Goal: Task Accomplishment & Management: Complete application form

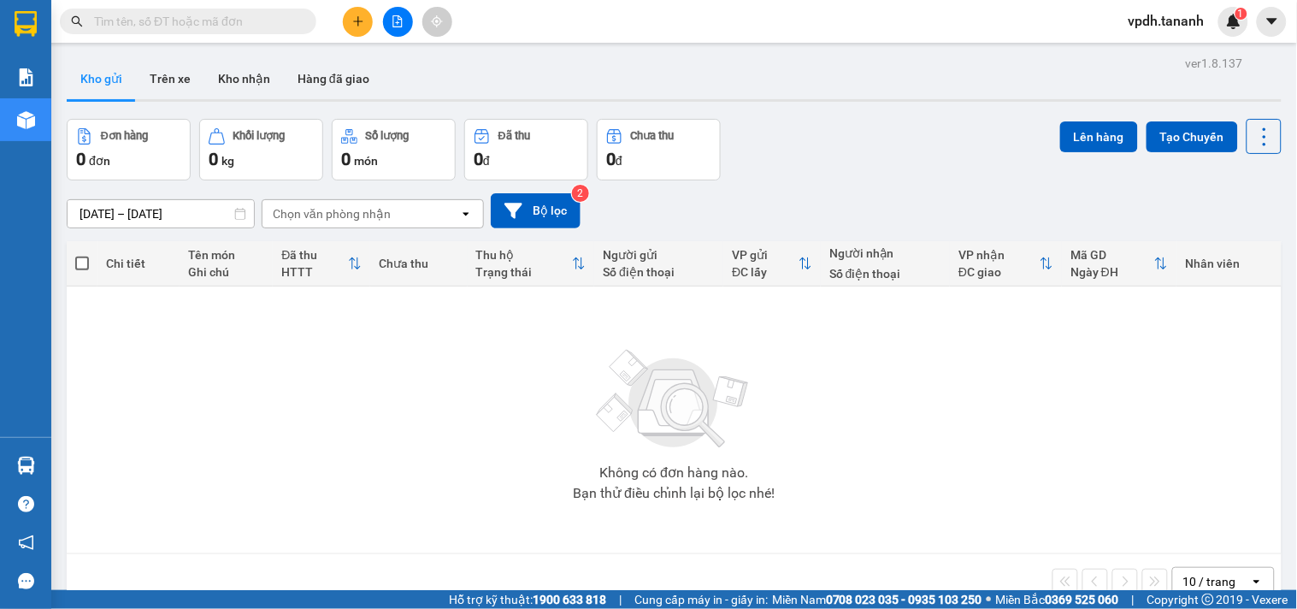
click at [363, 21] on icon "plus" at bounding box center [358, 21] width 12 height 12
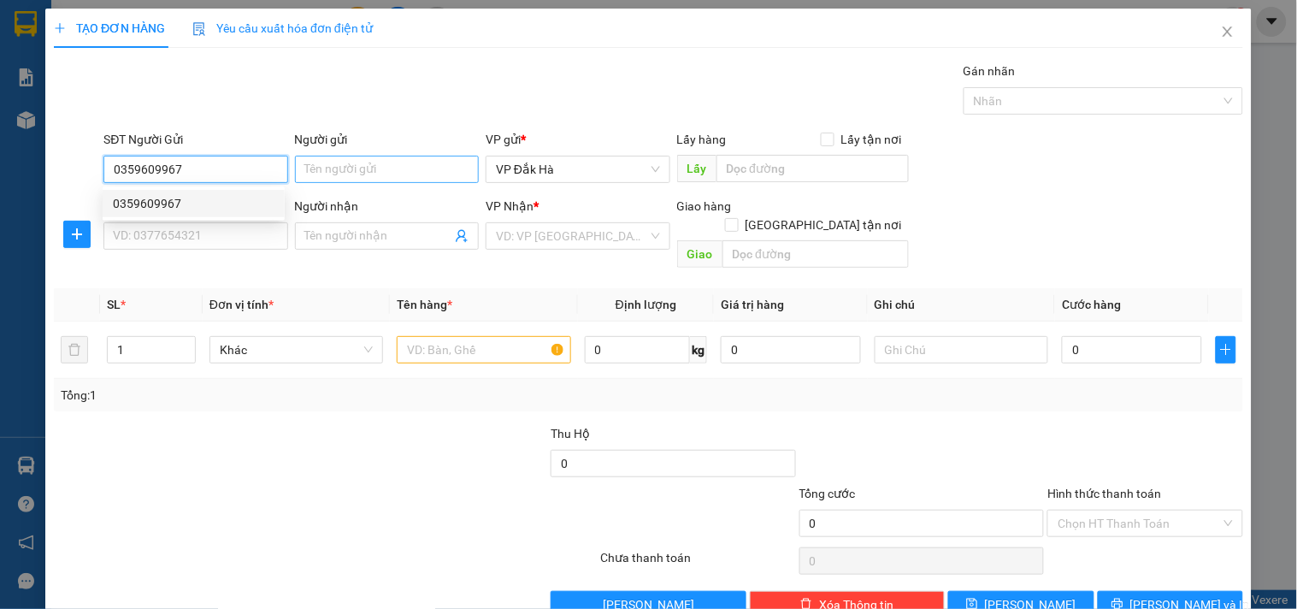
type input "0359609967"
click at [375, 166] on input "Người gửi" at bounding box center [387, 169] width 184 height 27
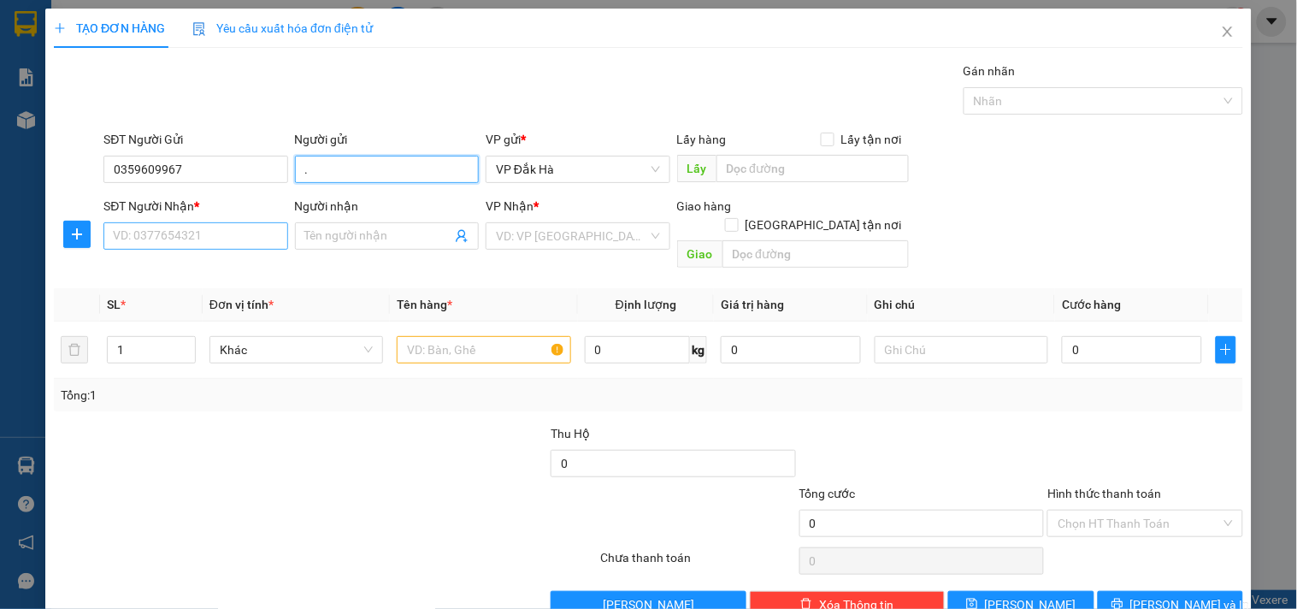
type input "."
click at [269, 232] on input "SĐT Người Nhận *" at bounding box center [195, 235] width 184 height 27
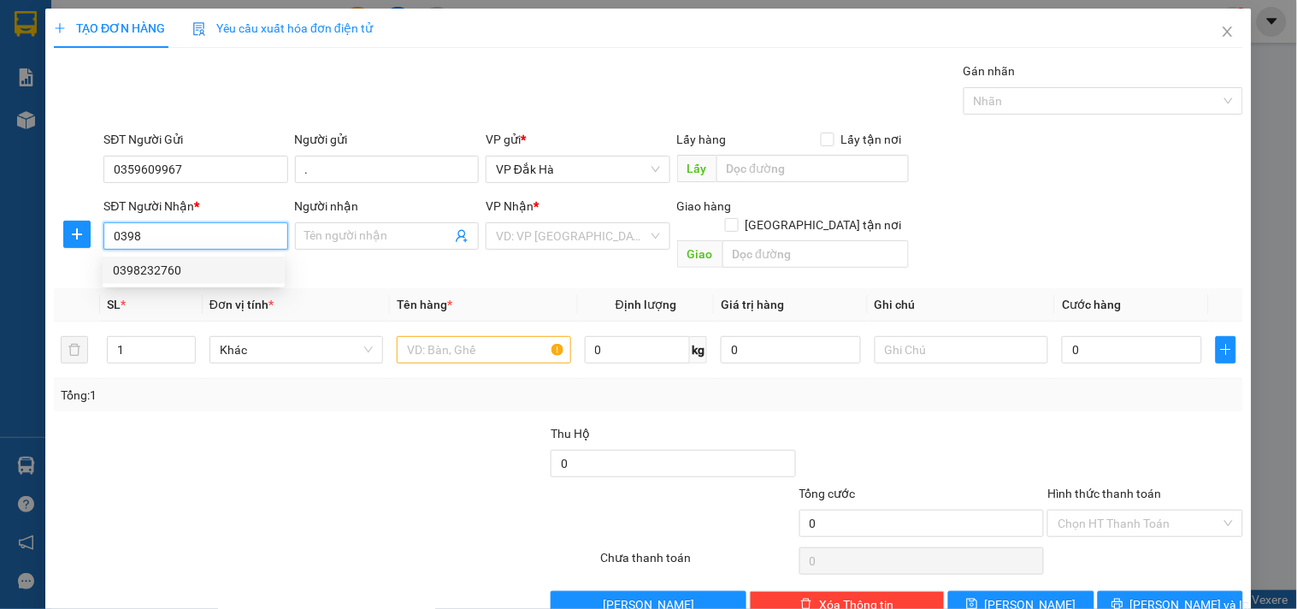
click at [172, 271] on div "0398232760" at bounding box center [194, 270] width 162 height 19
type input "0398232760"
type input "THI PHỔ"
type input "210.000"
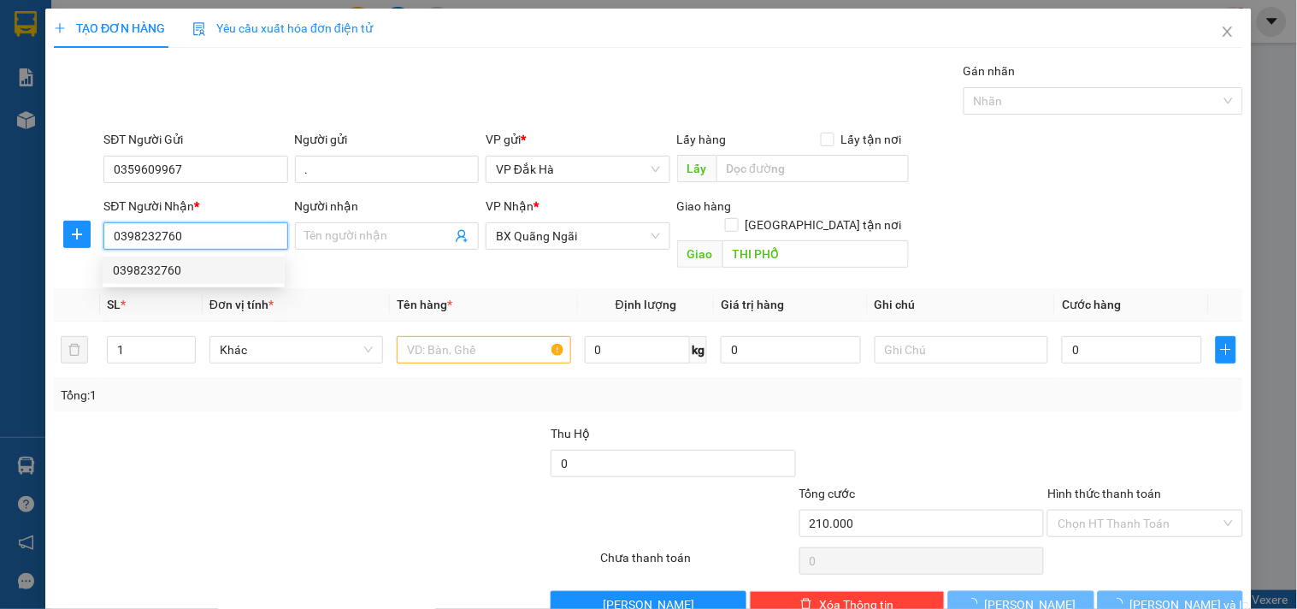
type input "210.000"
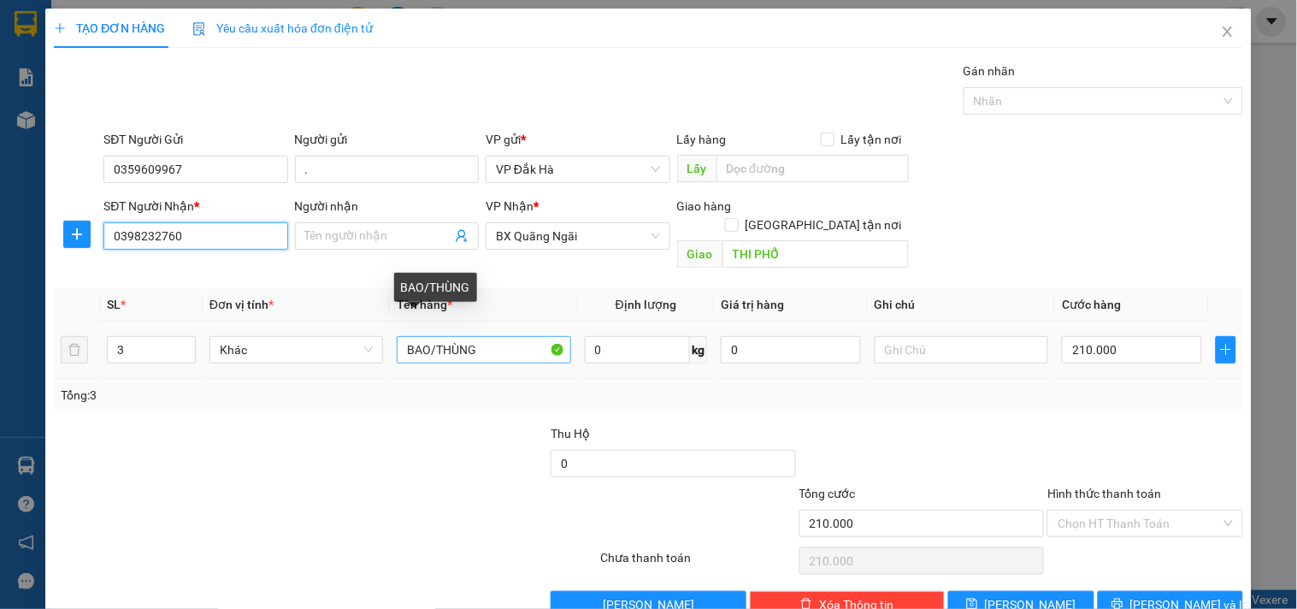
type input "0398232760"
drag, startPoint x: 453, startPoint y: 325, endPoint x: 203, endPoint y: 272, distance: 256.2
click at [203, 288] on table "SL * Đơn vị tính * Tên hàng * Định lượng Giá trị hàng Ghi chú Cước hàng 3 Khác …" at bounding box center [649, 333] width 1190 height 91
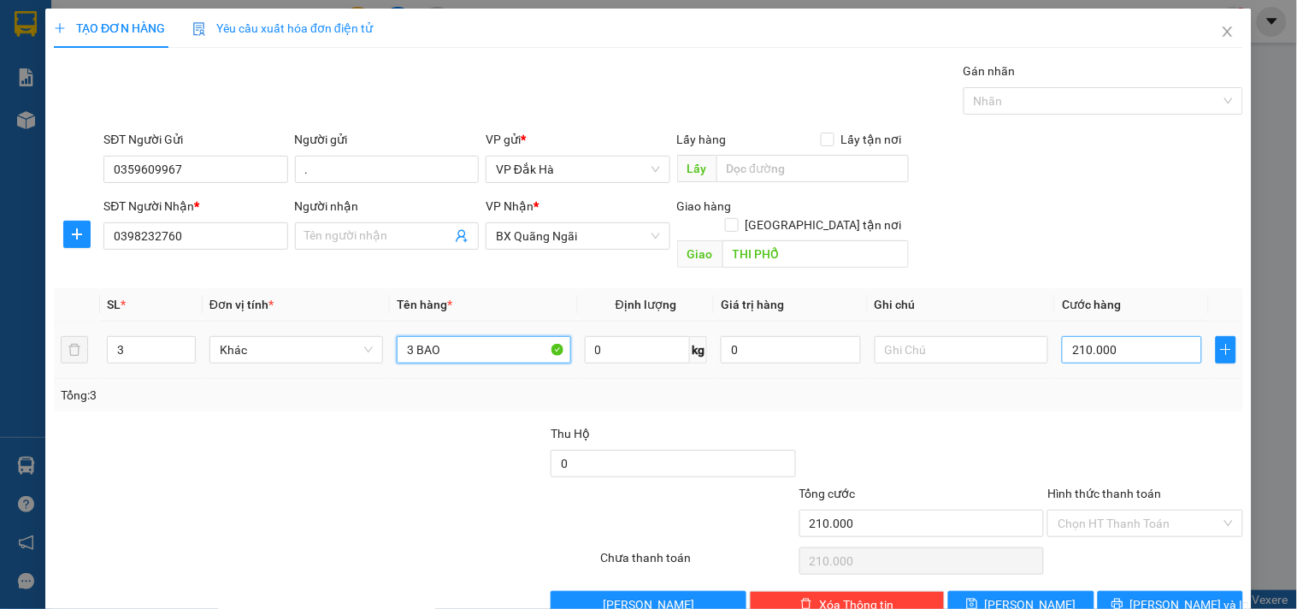
type input "3 BAO"
click at [1101, 336] on input "210.000" at bounding box center [1132, 349] width 140 height 27
type input "1"
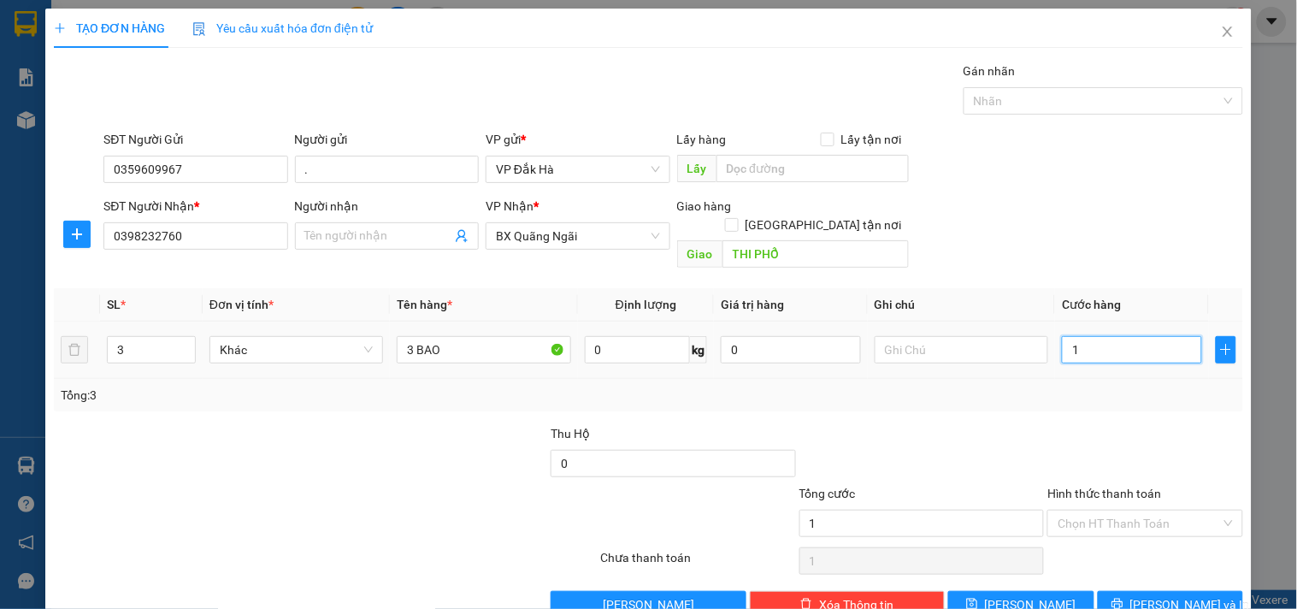
type input "18"
type input "180"
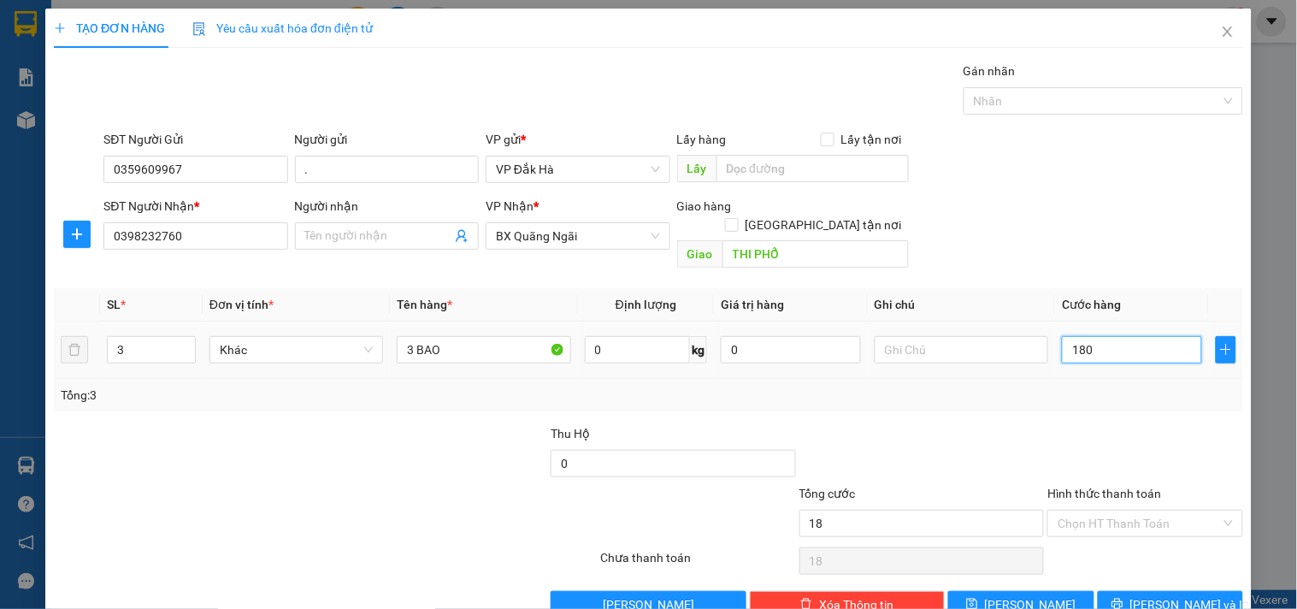
type input "180"
type input "1.800"
type input "18.000"
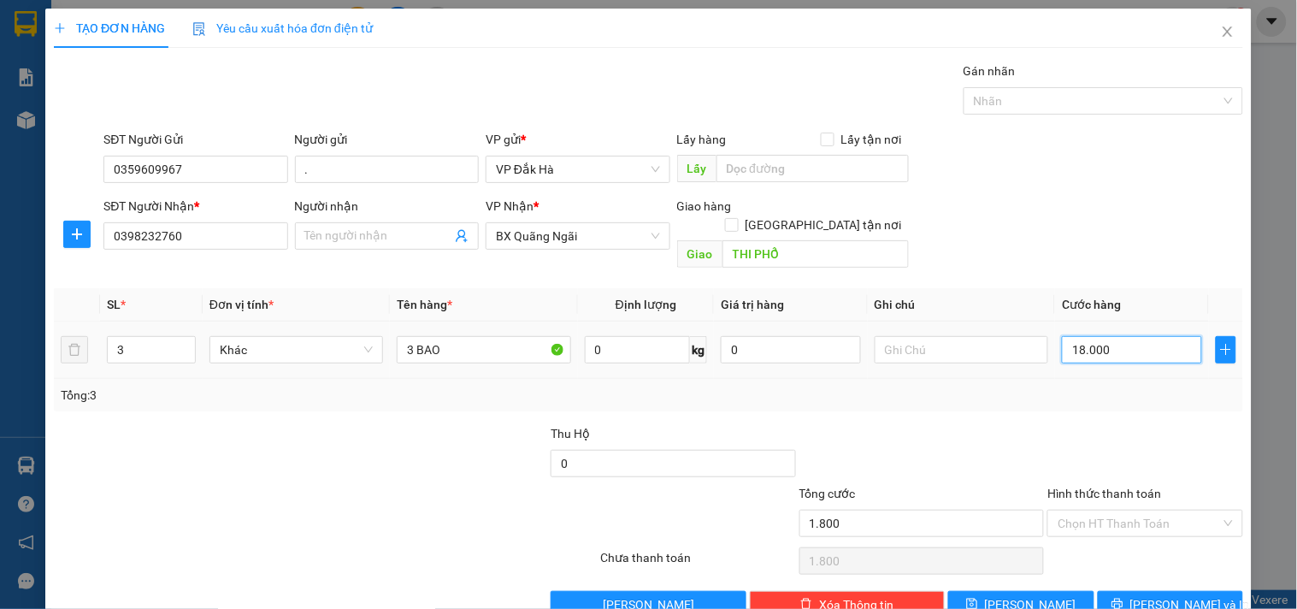
type input "18.000"
type input "180.000"
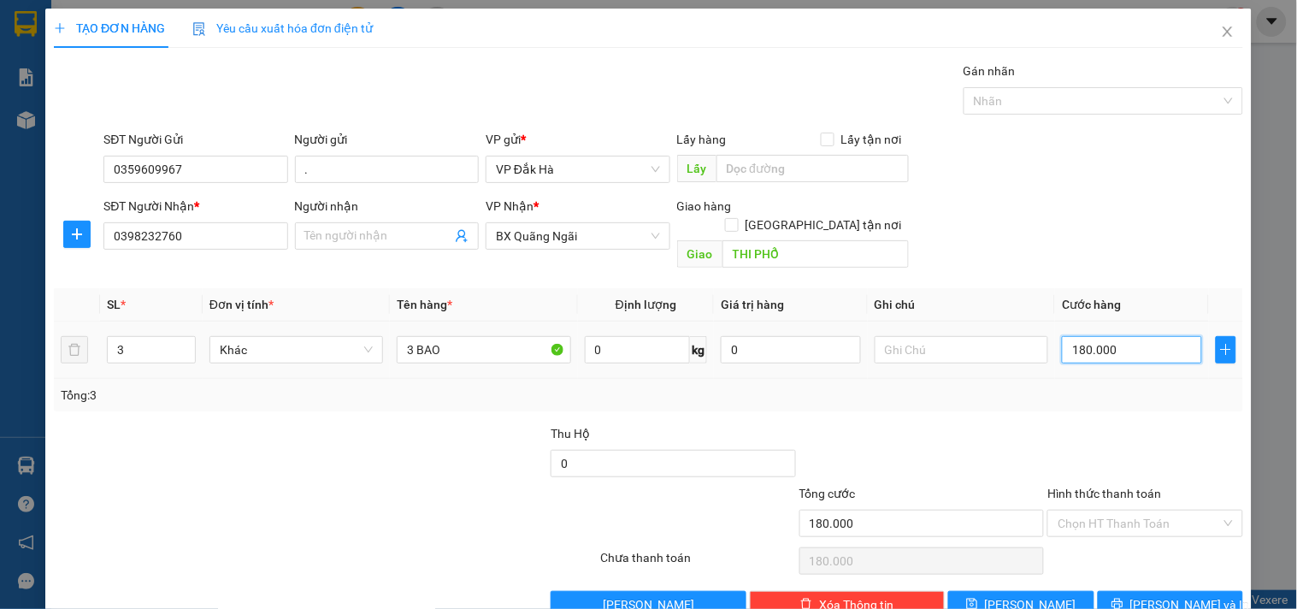
scroll to position [23, 0]
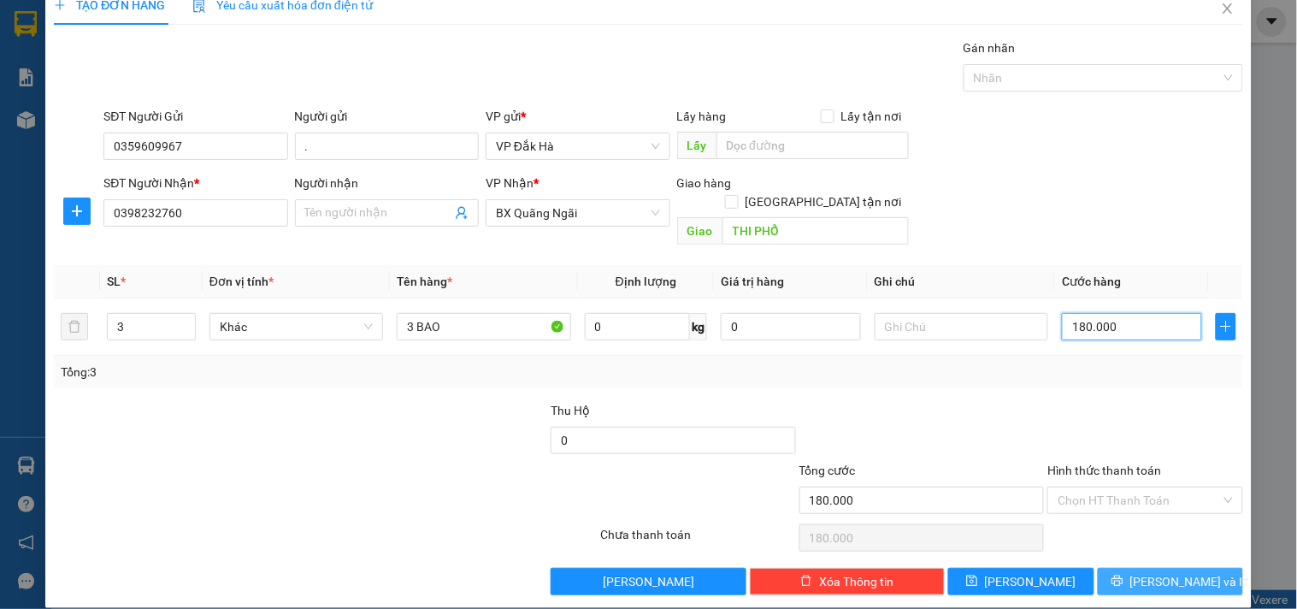
type input "180.000"
click at [1148, 572] on span "Lưu và In" at bounding box center [1191, 581] width 120 height 19
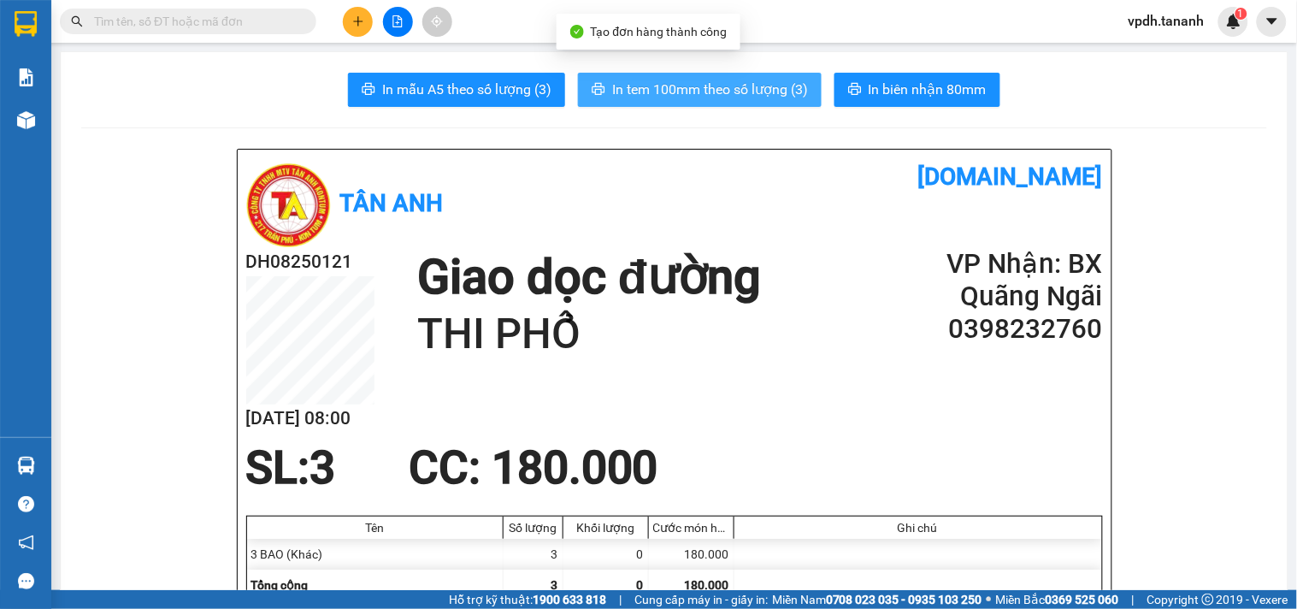
click at [693, 89] on span "In tem 100mm theo số lượng (3)" at bounding box center [710, 89] width 196 height 21
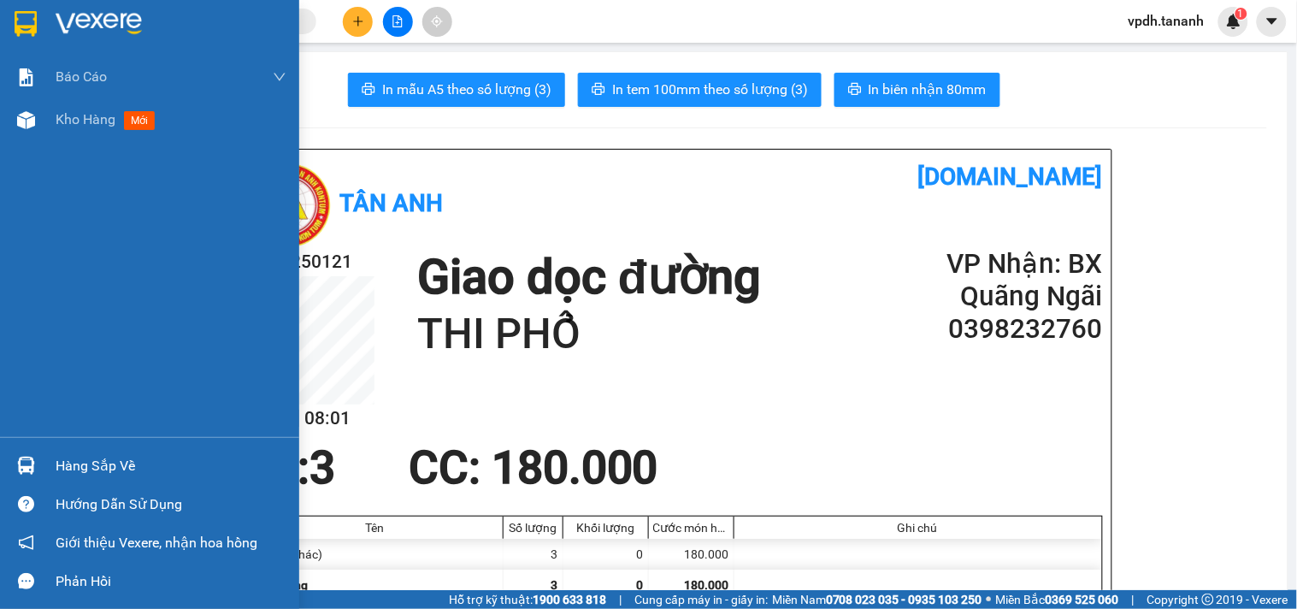
drag, startPoint x: 27, startPoint y: 22, endPoint x: 128, endPoint y: 31, distance: 102.1
click at [27, 21] on img at bounding box center [26, 24] width 22 height 26
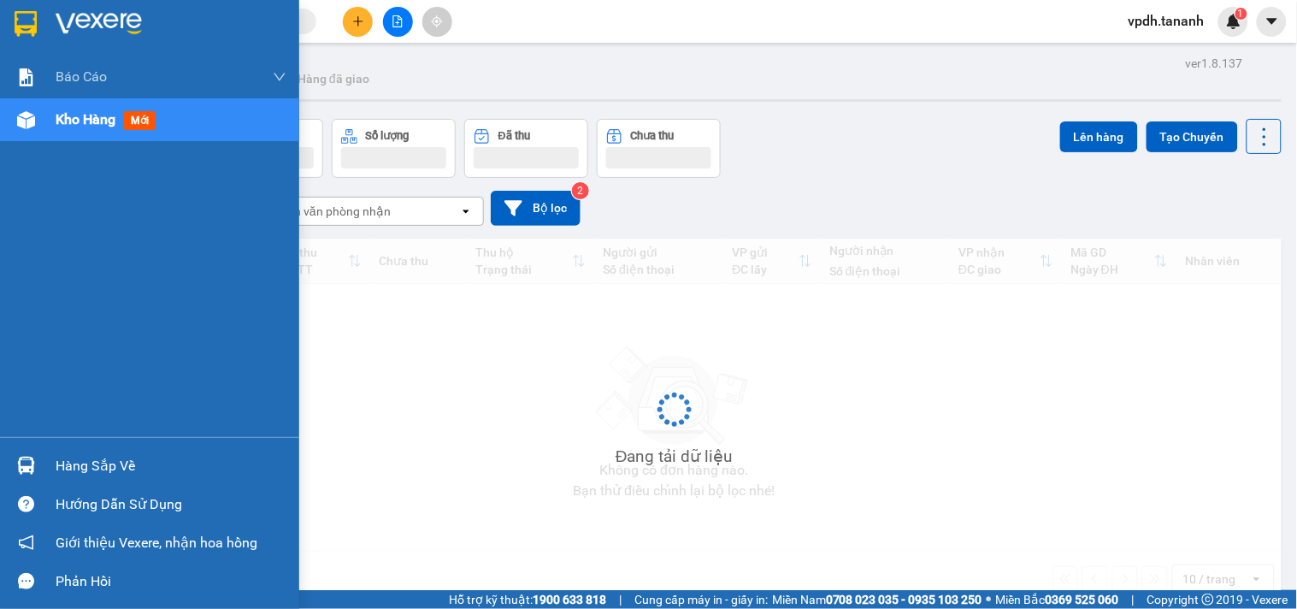
click at [128, 31] on img at bounding box center [99, 24] width 86 height 26
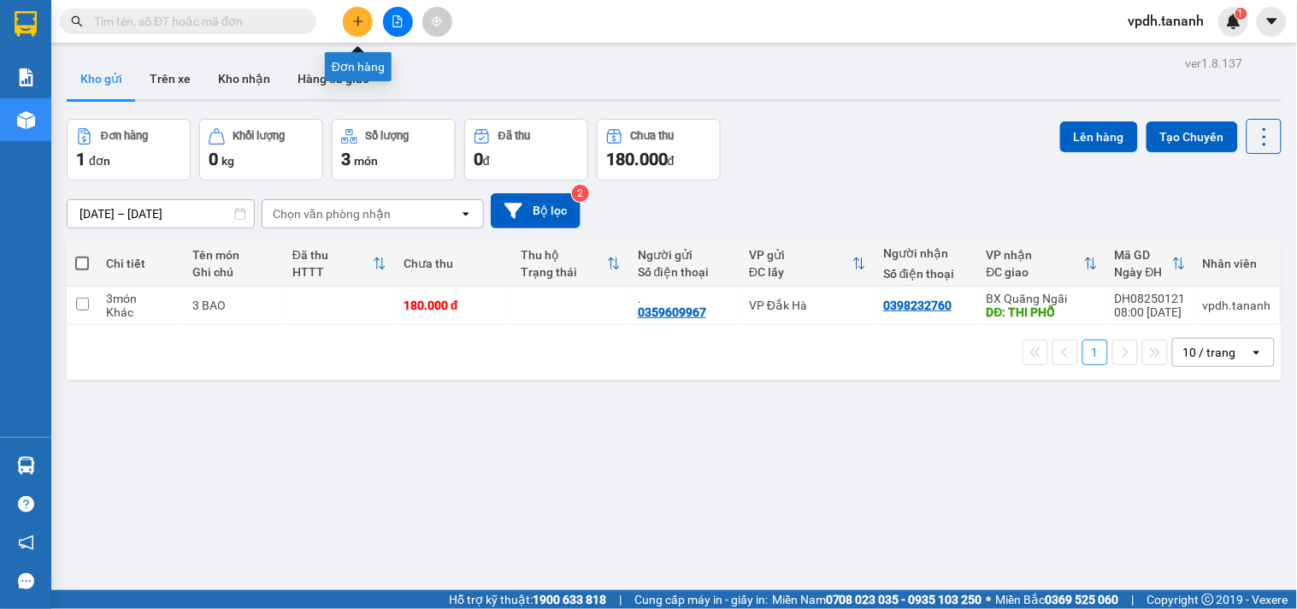
click at [348, 20] on button at bounding box center [358, 22] width 30 height 30
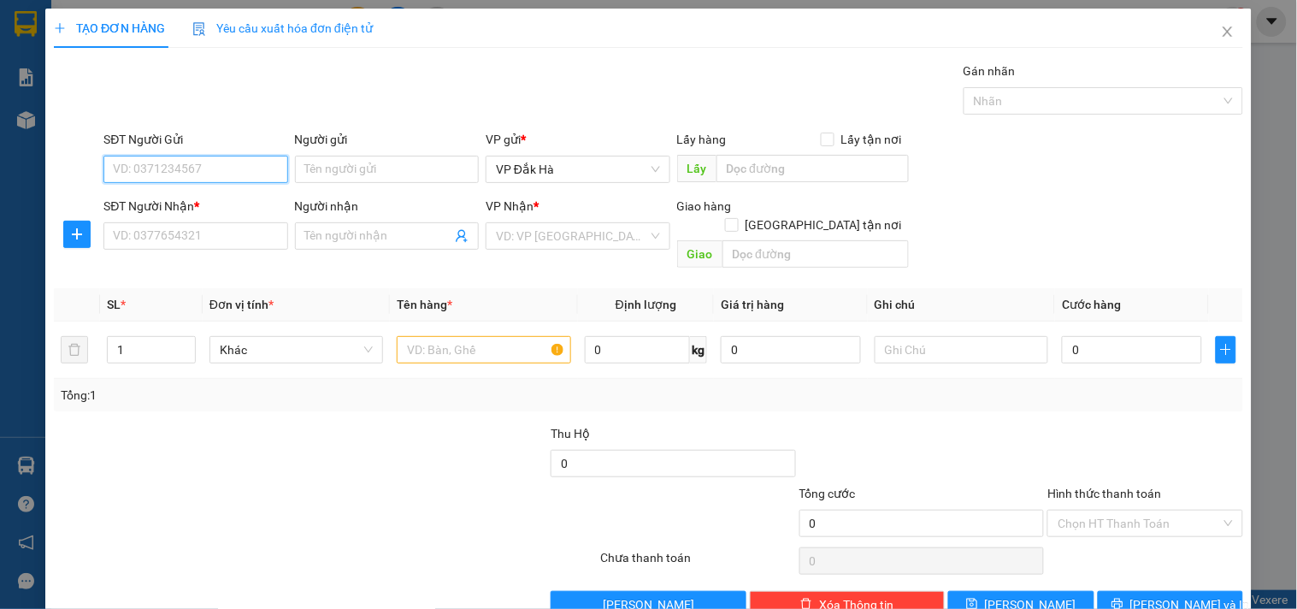
click at [200, 168] on input "SĐT Người Gửi" at bounding box center [195, 169] width 184 height 27
type input "0919209659"
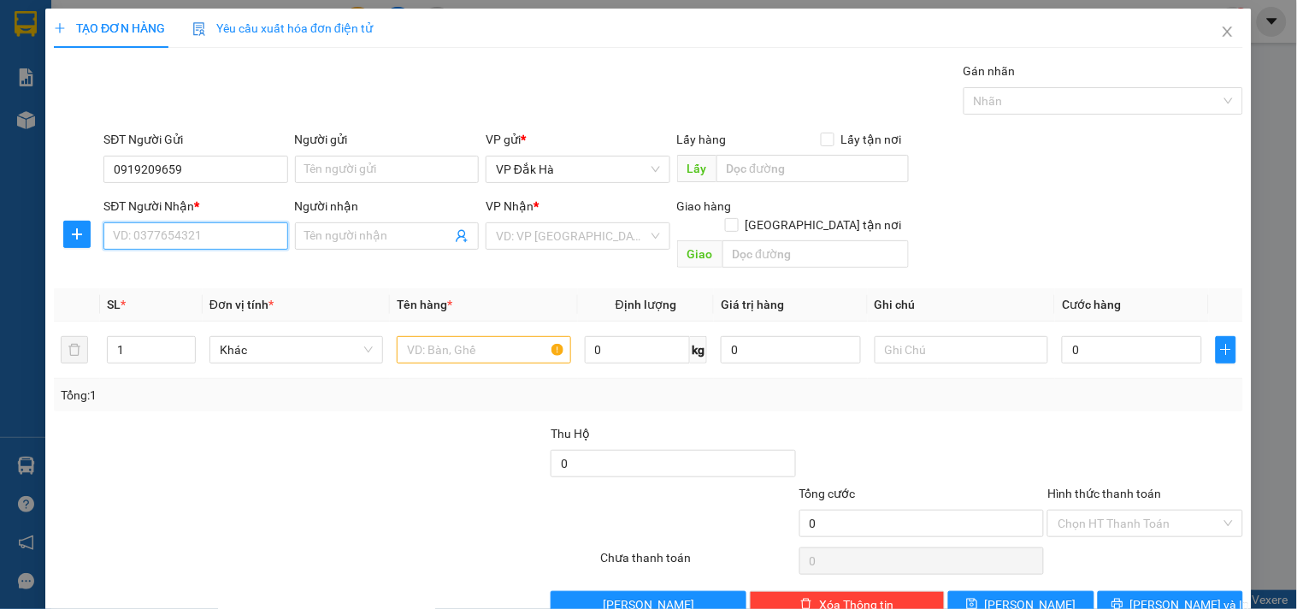
click at [216, 229] on input "SĐT Người Nhận *" at bounding box center [195, 235] width 184 height 27
type input "0973553322"
click at [186, 270] on div "0973553322 - THÀNH" at bounding box center [194, 270] width 162 height 19
type input "THÀNH"
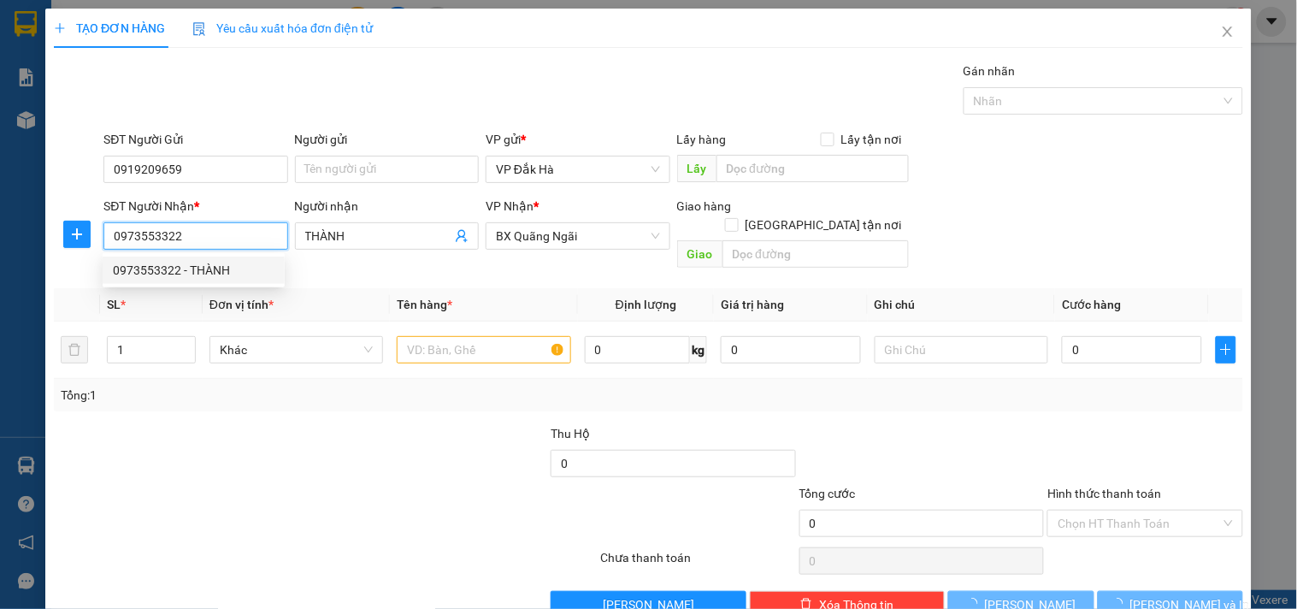
type input "40.000"
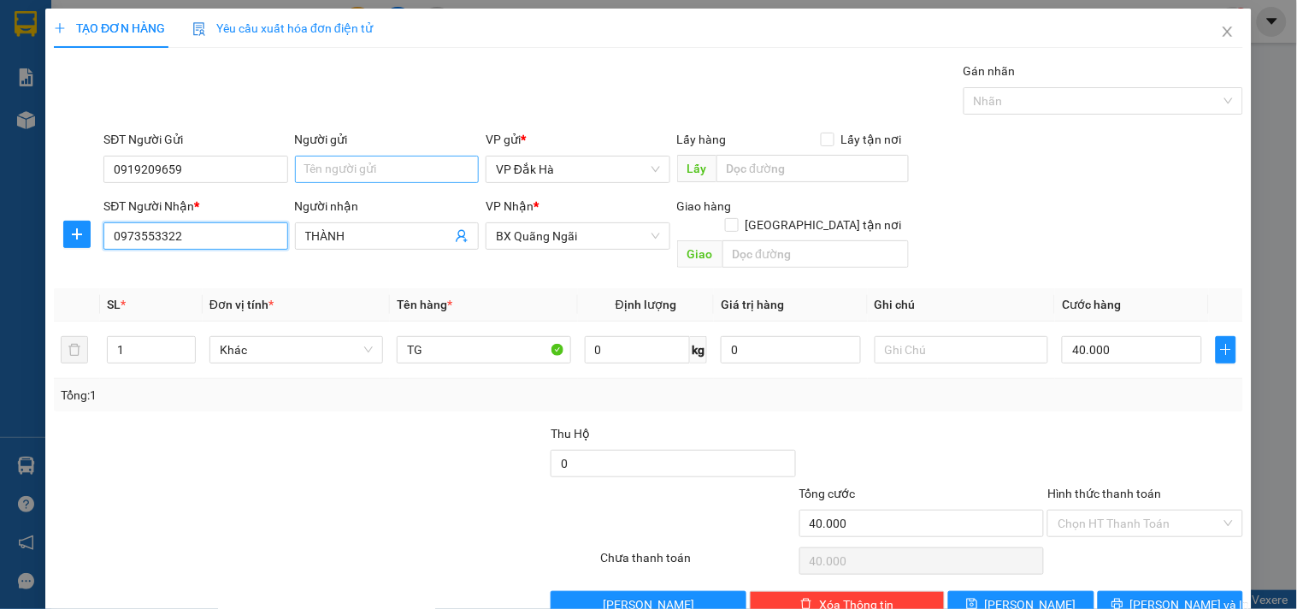
type input "0973553322"
click at [388, 166] on input "Người gửi" at bounding box center [387, 169] width 184 height 27
click at [282, 337] on span "Khác" at bounding box center [296, 350] width 153 height 26
type input "CÔ TÂM"
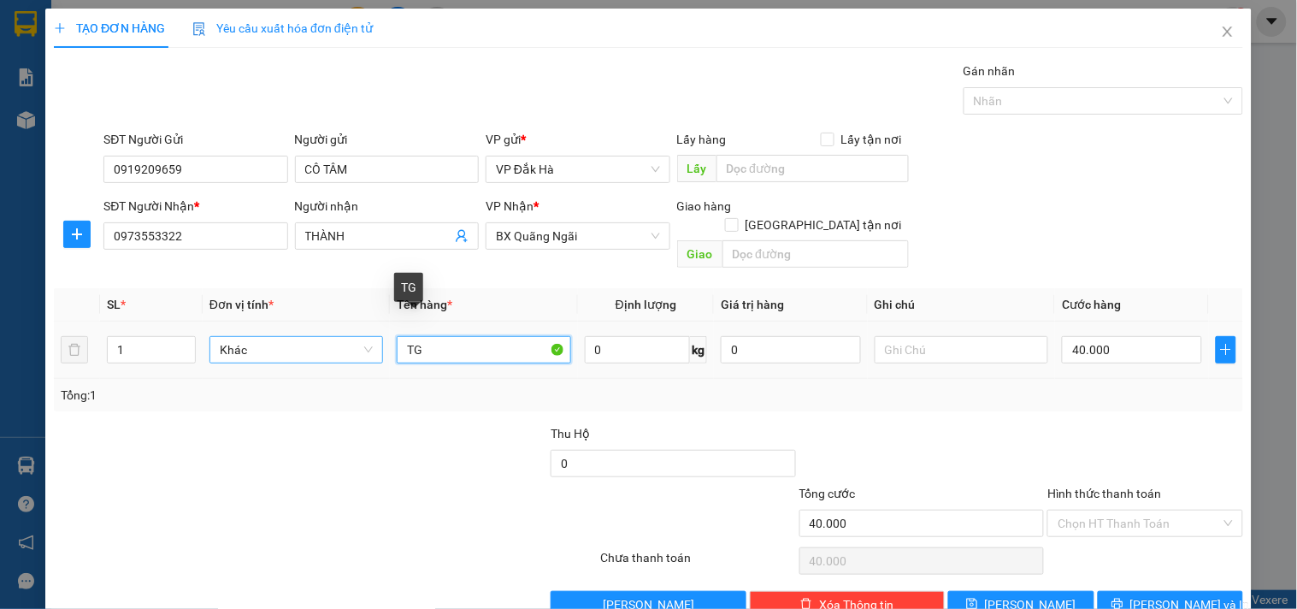
drag, startPoint x: 447, startPoint y: 335, endPoint x: 284, endPoint y: 340, distance: 163.4
click at [284, 340] on tr "1 Khác TG 0 kg 0 40.000" at bounding box center [649, 350] width 1190 height 57
type input "CAN"
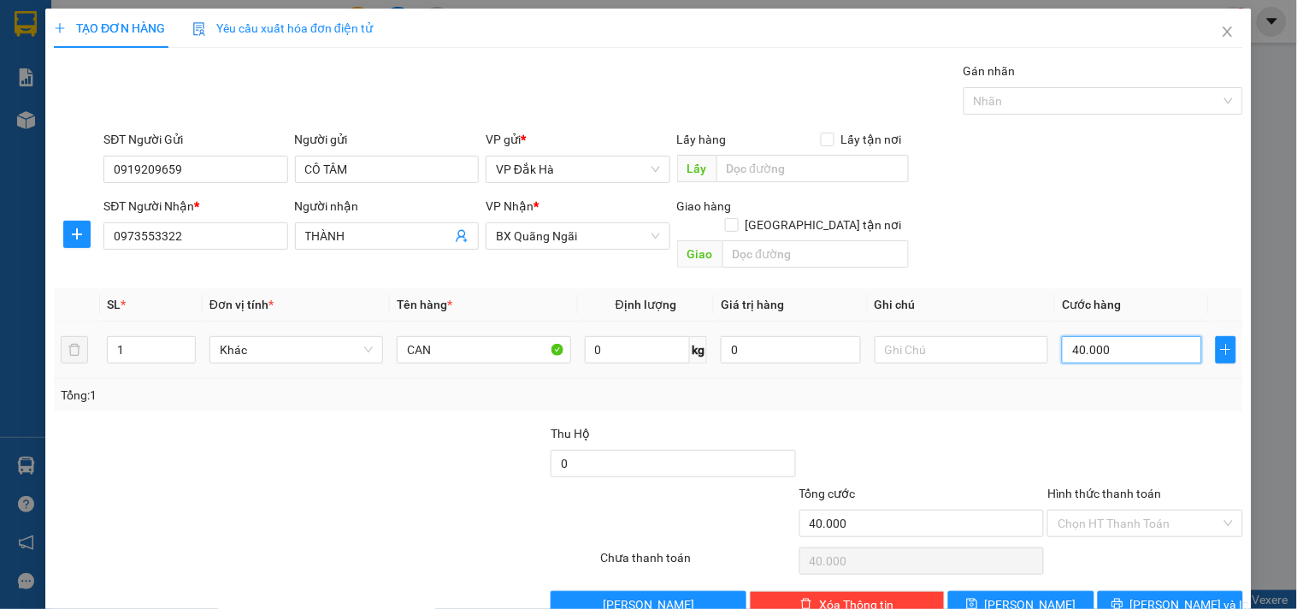
click at [1133, 336] on input "40.000" at bounding box center [1132, 349] width 140 height 27
type input "5"
type input "50"
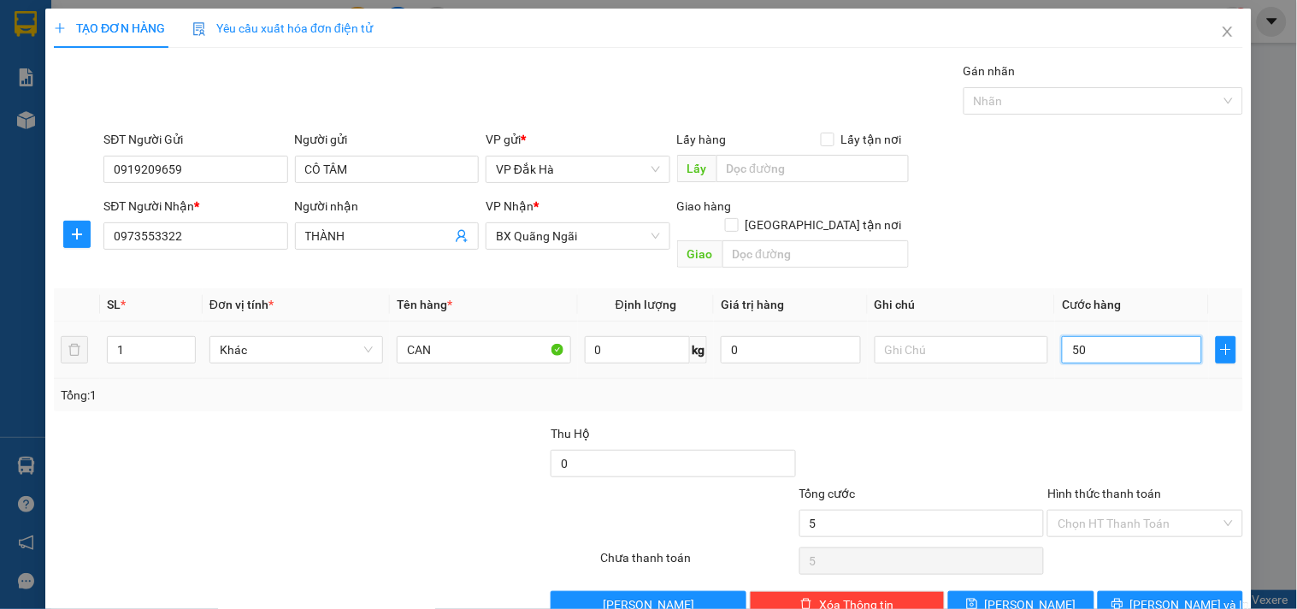
type input "50"
type input "500"
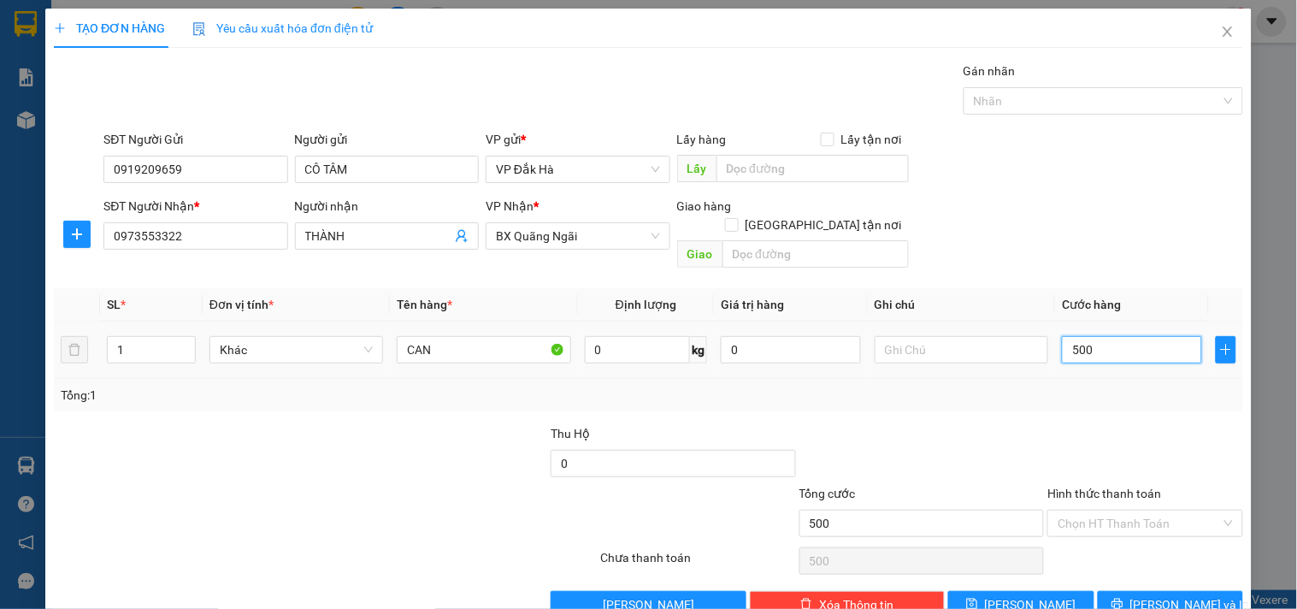
type input "5.000"
type input "50.000"
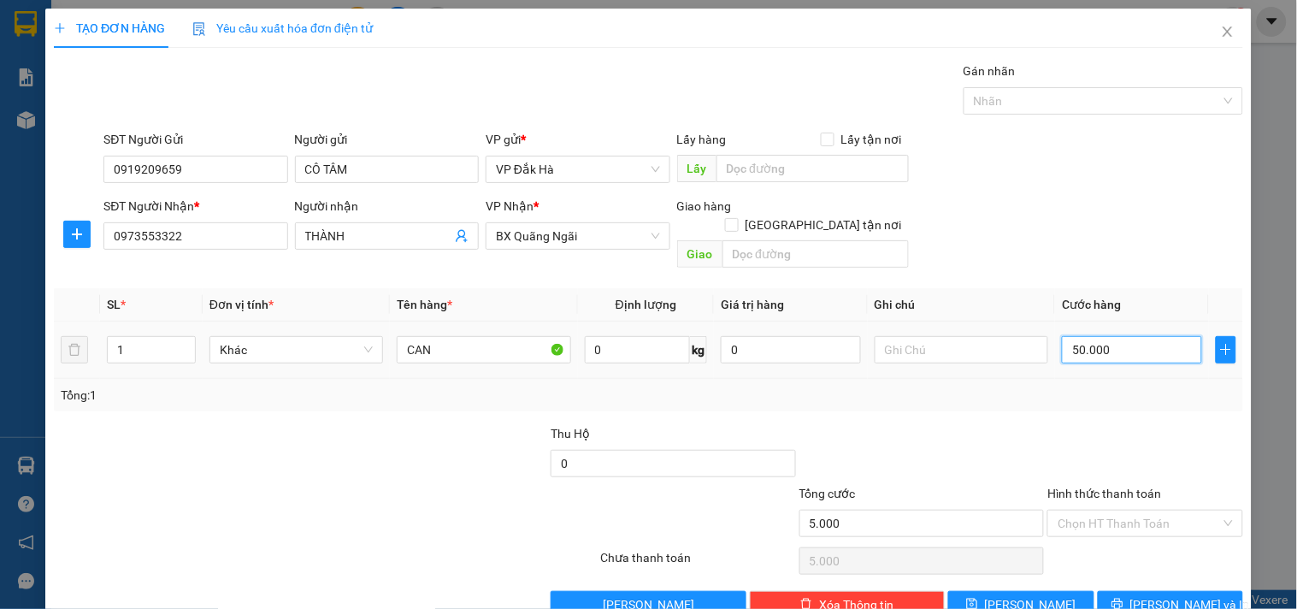
type input "50.000"
click at [1126, 511] on input "Hình thức thanh toán" at bounding box center [1139, 524] width 163 height 26
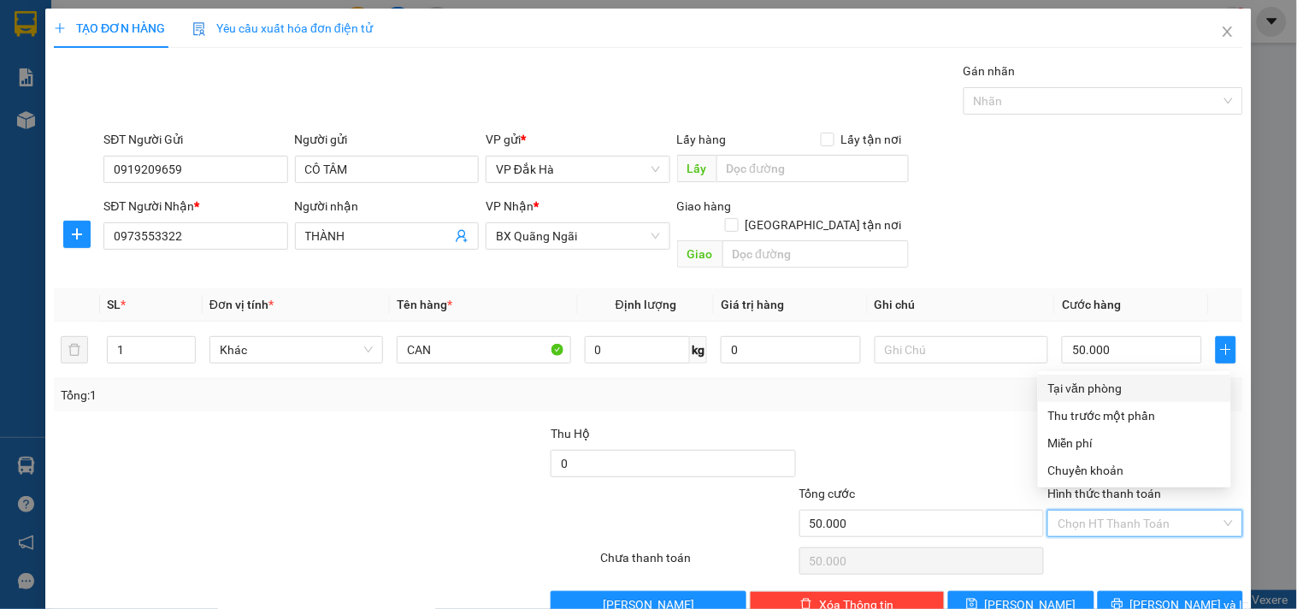
click at [1108, 388] on div "Tại văn phòng" at bounding box center [1135, 388] width 173 height 19
type input "0"
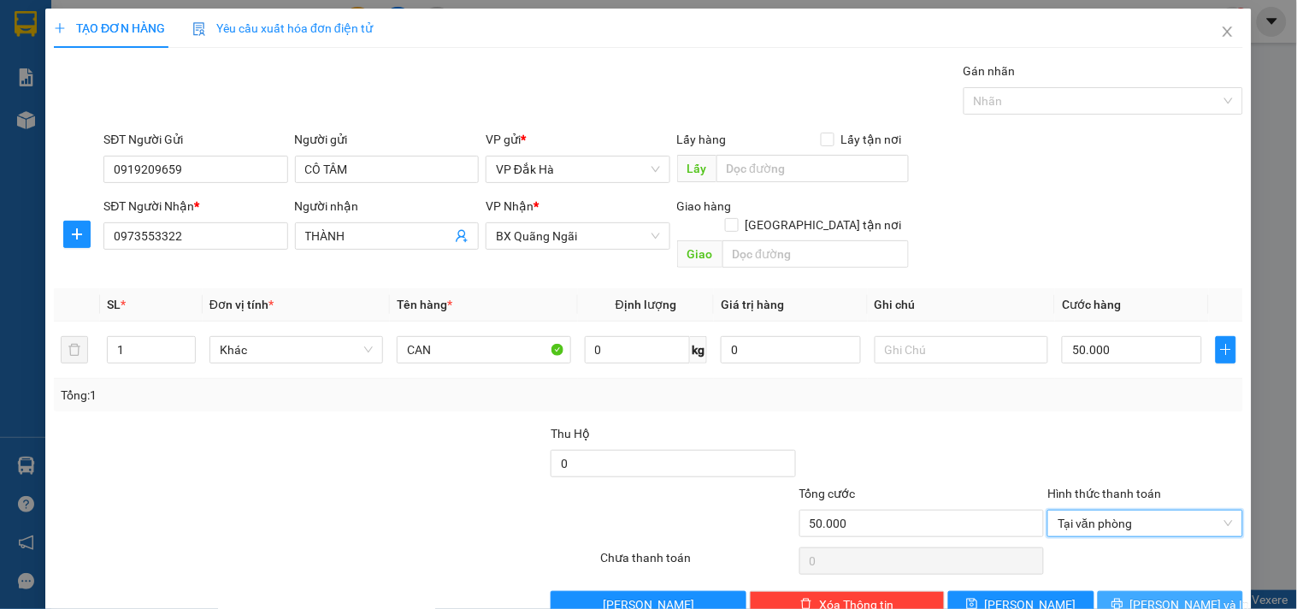
click at [1163, 595] on span "Lưu và In" at bounding box center [1191, 604] width 120 height 19
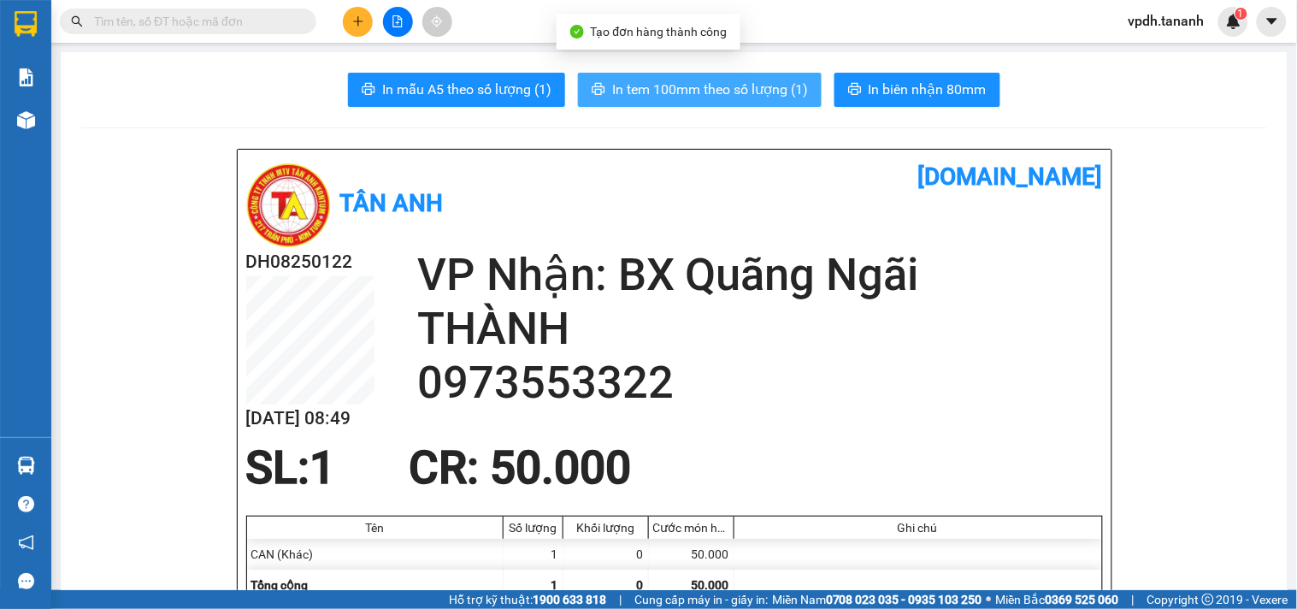
click at [704, 88] on span "In tem 100mm theo số lượng (1)" at bounding box center [710, 89] width 196 height 21
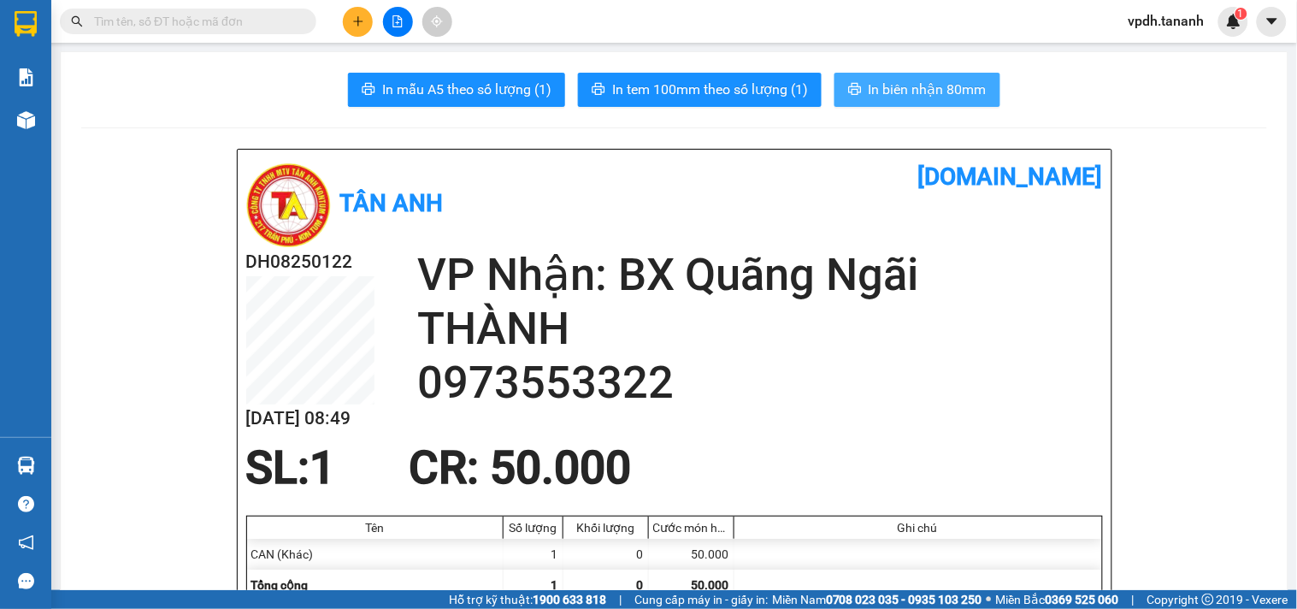
click at [925, 84] on span "In biên nhận 80mm" at bounding box center [928, 89] width 118 height 21
click at [359, 22] on icon "plus" at bounding box center [358, 21] width 12 height 12
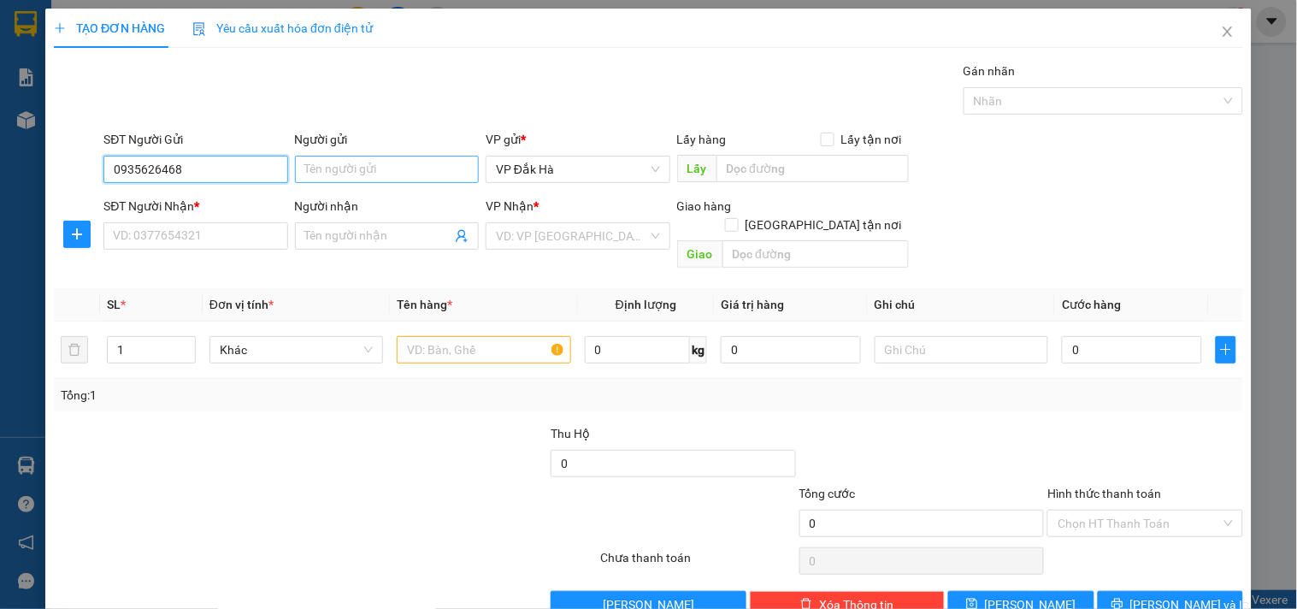
type input "0935626468"
click at [326, 171] on input "Người gửi" at bounding box center [387, 169] width 184 height 27
type input "."
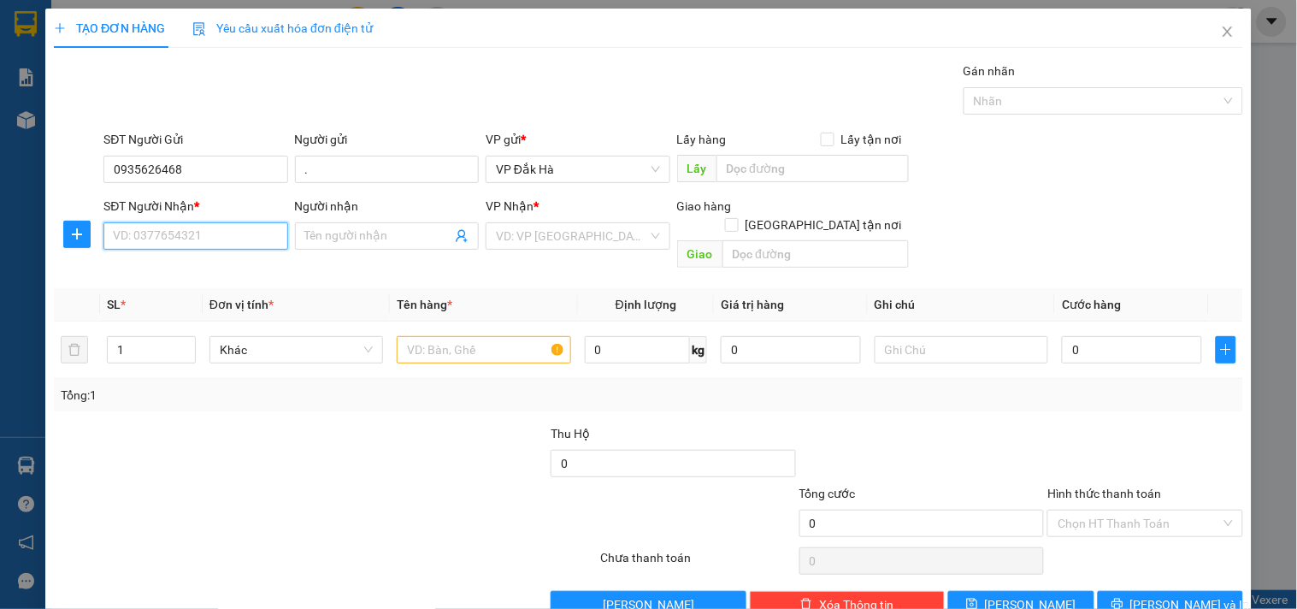
click at [222, 244] on input "SĐT Người Nhận *" at bounding box center [195, 235] width 184 height 27
click at [197, 163] on input "0935626468" at bounding box center [195, 169] width 184 height 27
click at [174, 249] on input "SĐT Người Nhận *" at bounding box center [195, 235] width 184 height 27
paste input "0935626468"
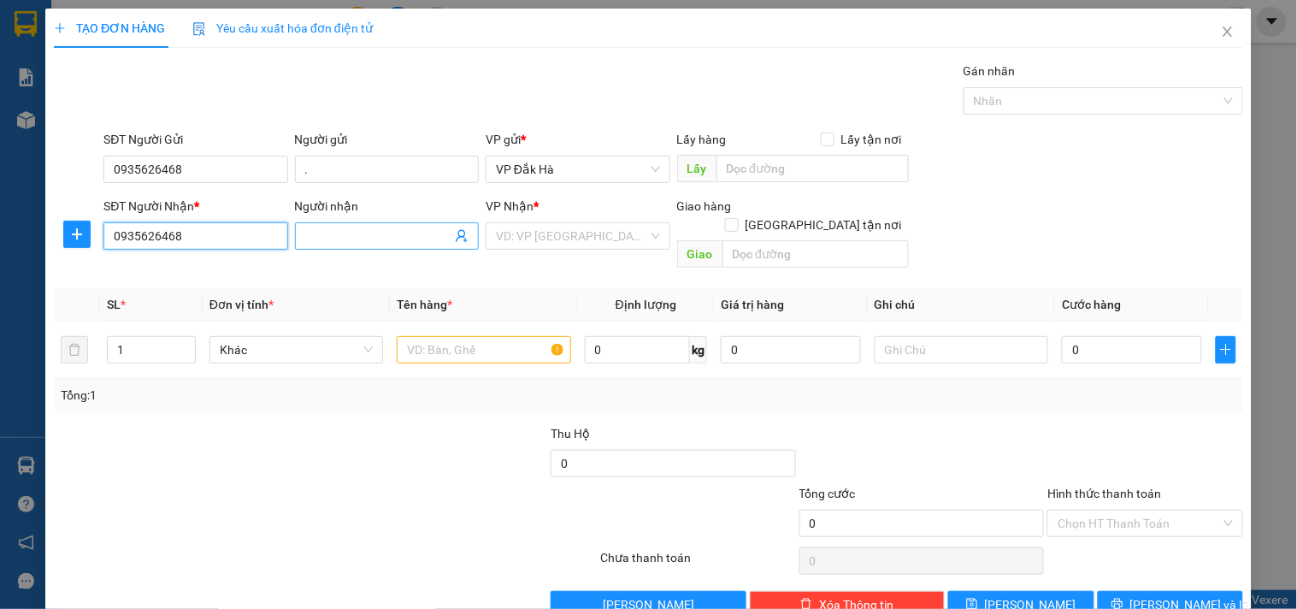
type input "0935626468"
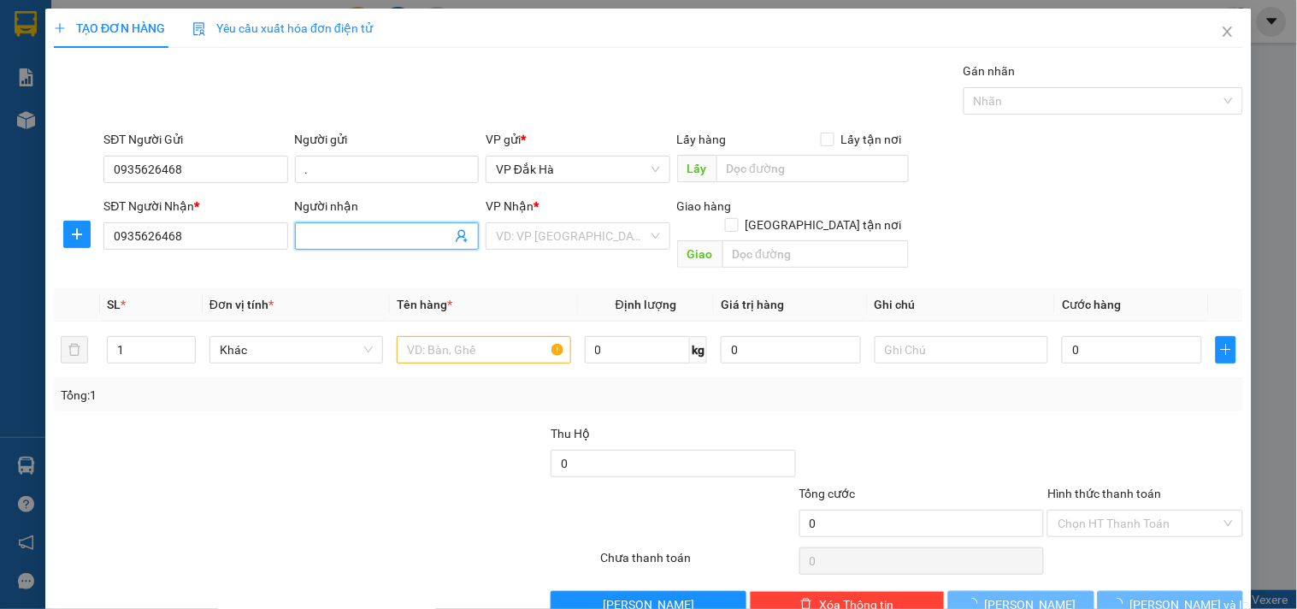
click at [322, 229] on input "Người nhận" at bounding box center [378, 236] width 146 height 19
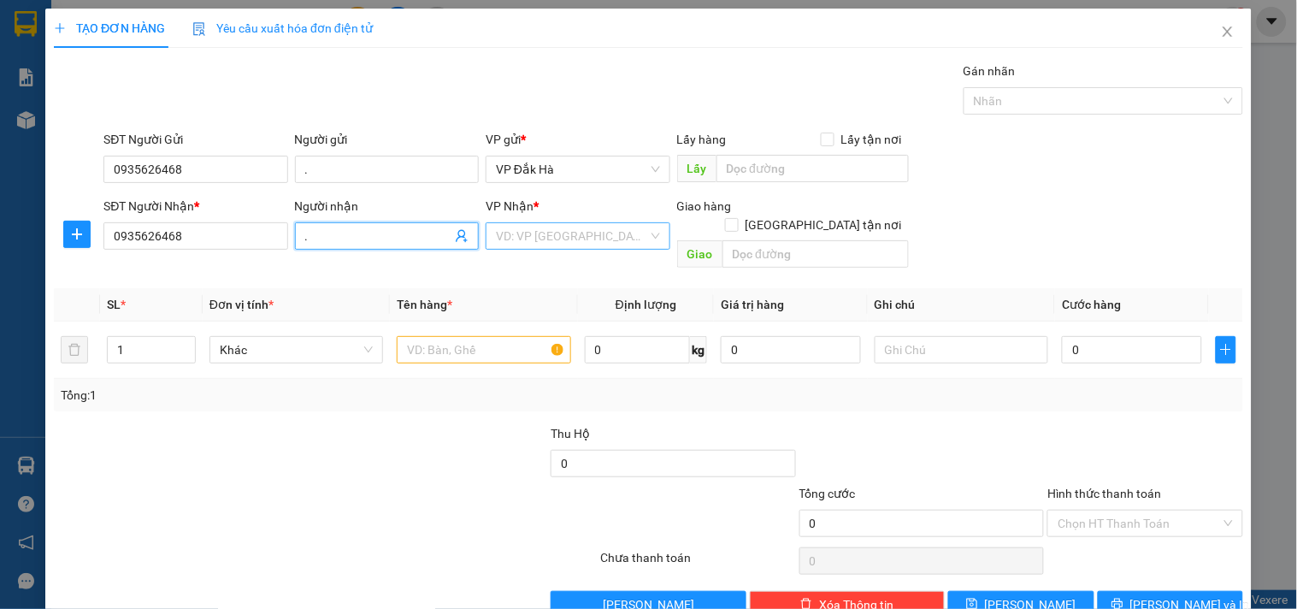
type input "."
click at [518, 236] on input "search" at bounding box center [571, 236] width 151 height 26
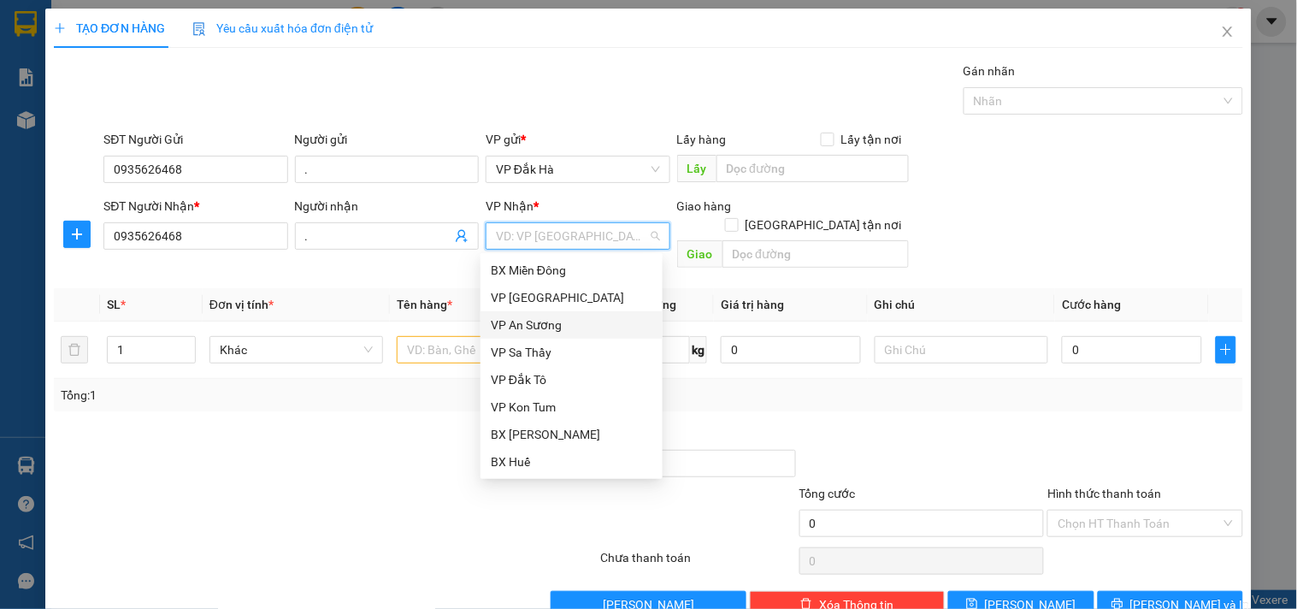
scroll to position [192, 0]
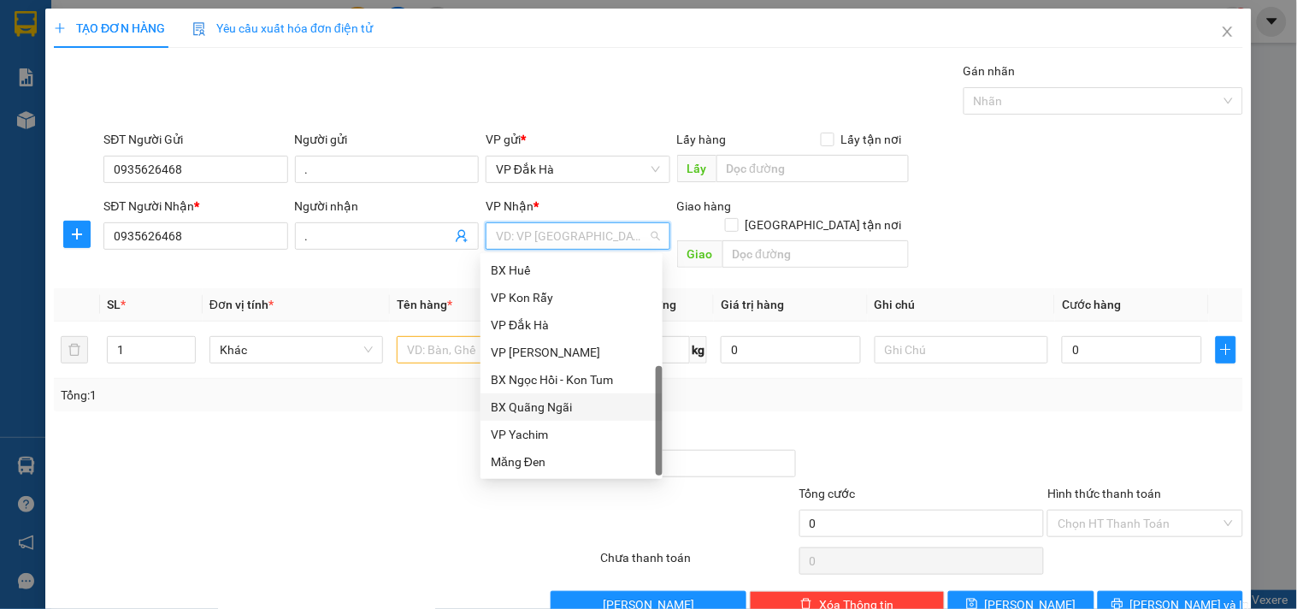
click at [562, 414] on div "BX Quãng Ngãi" at bounding box center [572, 407] width 162 height 19
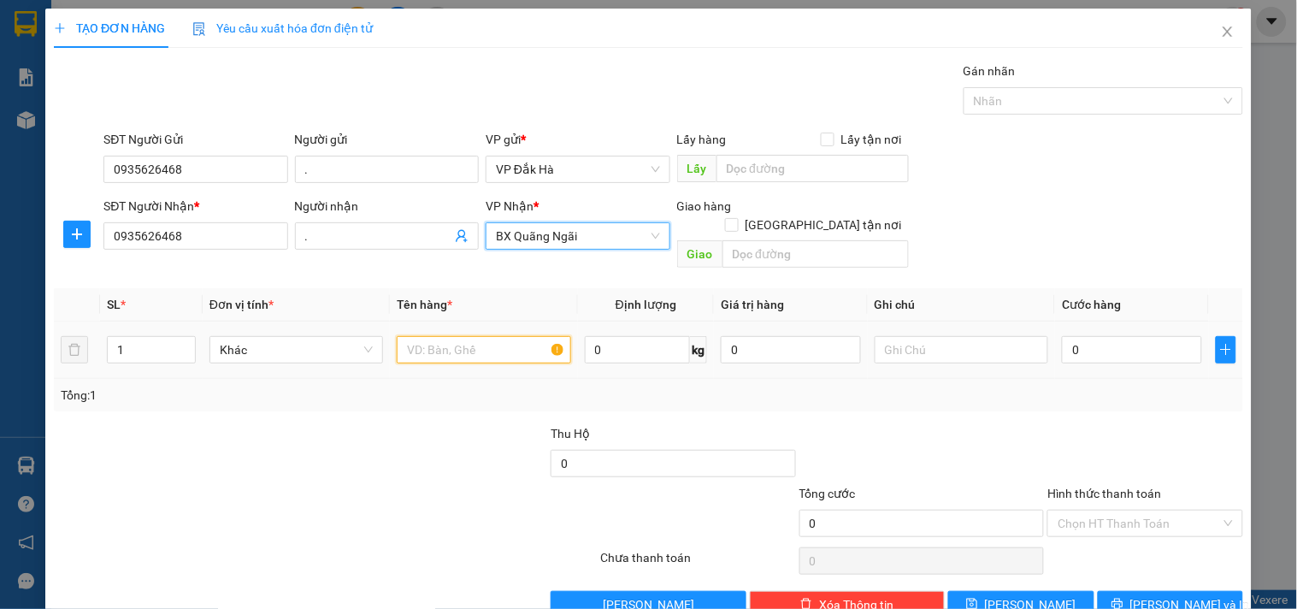
click at [462, 336] on input "text" at bounding box center [484, 349] width 174 height 27
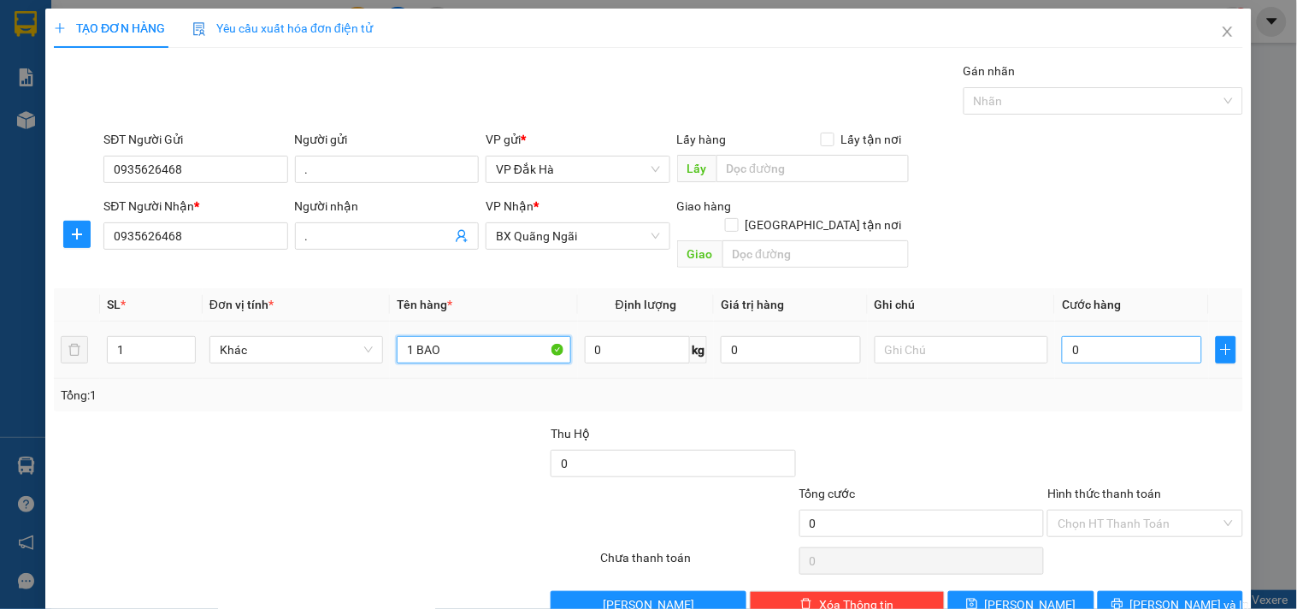
type input "1 BAO"
click at [1106, 336] on input "0" at bounding box center [1132, 349] width 140 height 27
type input "7"
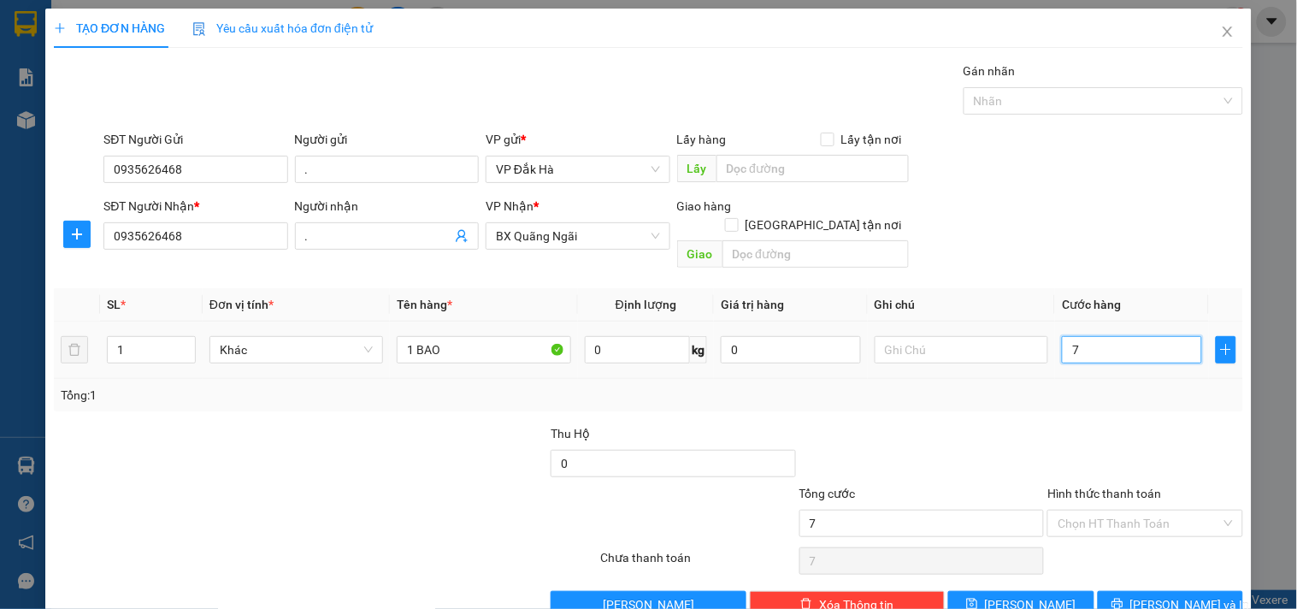
type input "70"
type input "700"
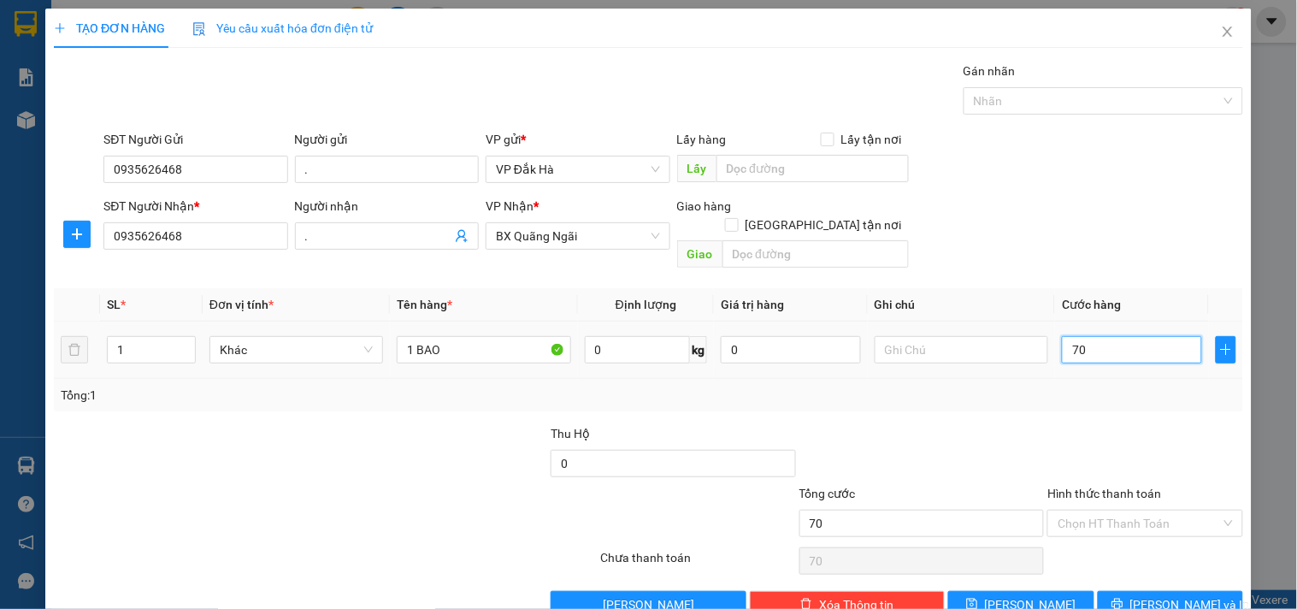
type input "700"
type input "7.000"
type input "70.000"
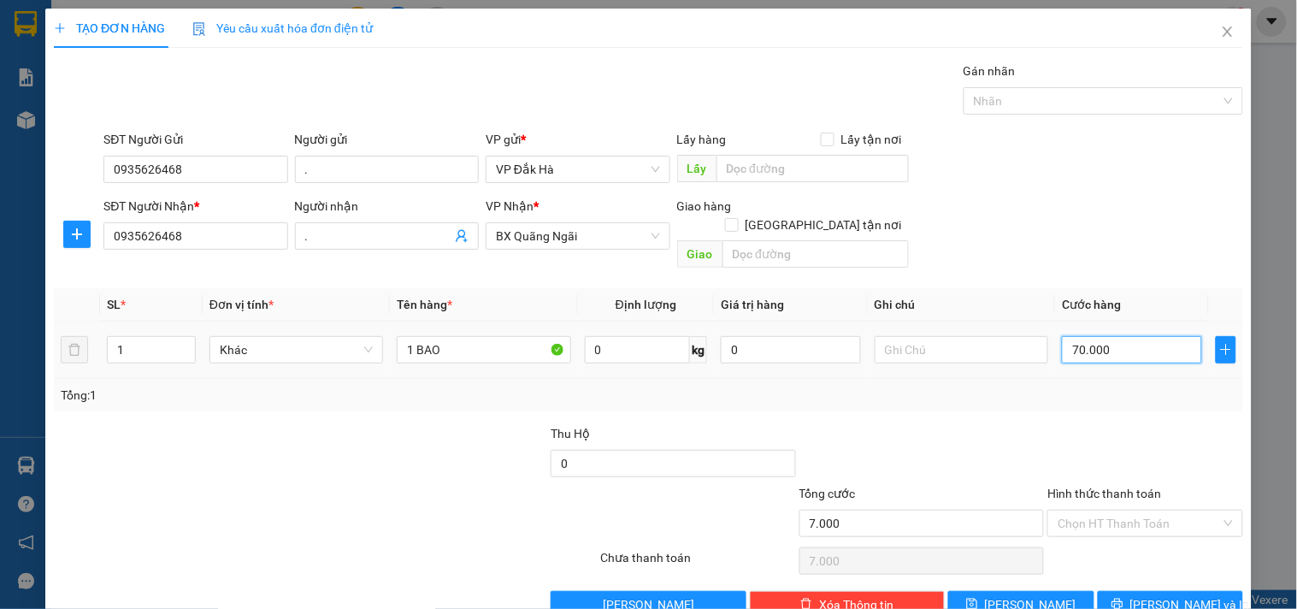
type input "70.000"
click at [1150, 511] on input "Hình thức thanh toán" at bounding box center [1139, 524] width 163 height 26
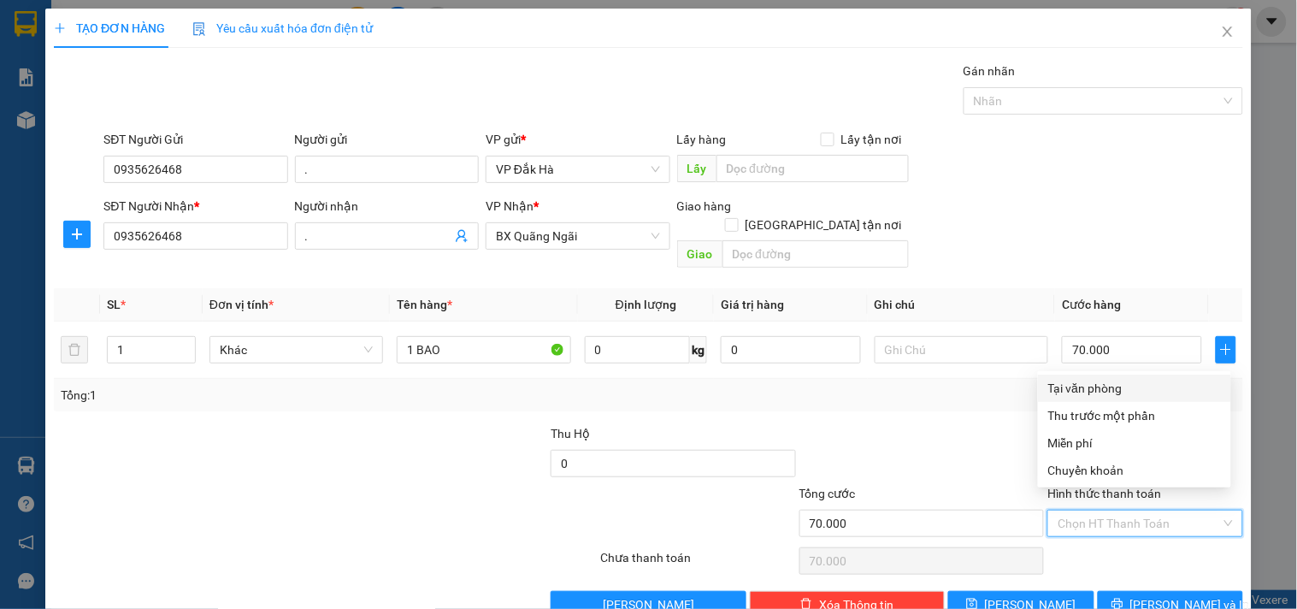
click at [1114, 388] on div "Tại văn phòng" at bounding box center [1135, 388] width 173 height 19
type input "0"
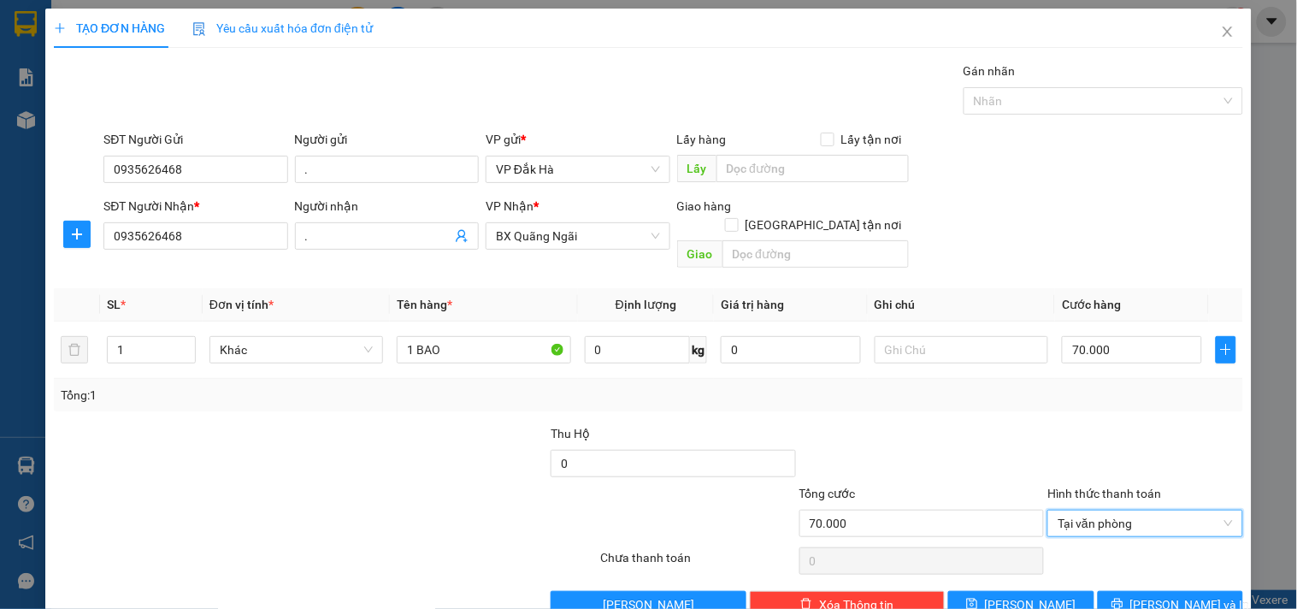
click at [1153, 602] on div "TẠO ĐƠN HÀNG Yêu cầu xuất hóa đơn điện tử Transit Pickup Surcharge Ids Transit …" at bounding box center [648, 320] width 1207 height 623
click at [1150, 595] on span "Lưu và In" at bounding box center [1191, 604] width 120 height 19
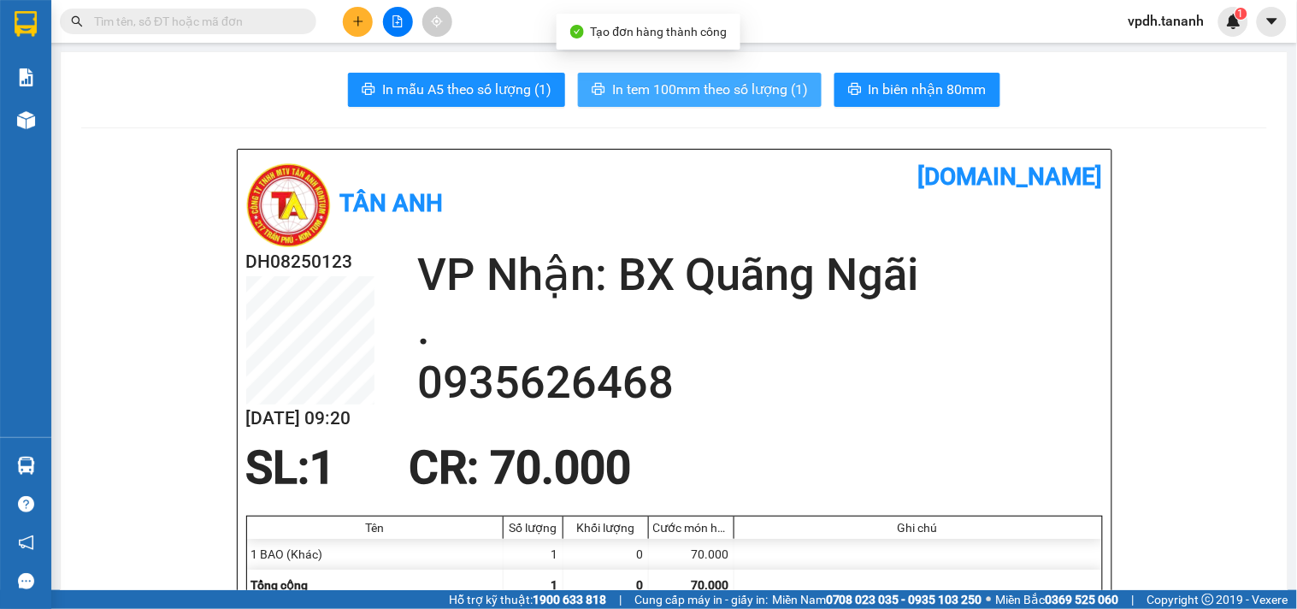
click at [693, 100] on button "In tem 100mm theo số lượng (1)" at bounding box center [700, 90] width 244 height 34
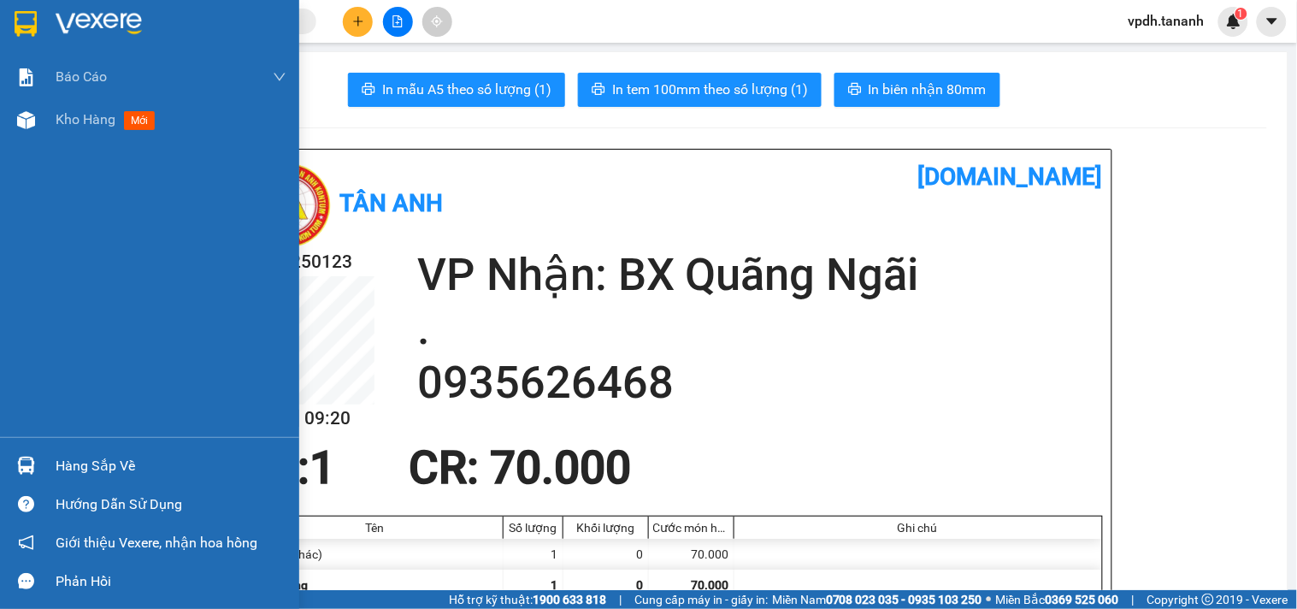
drag, startPoint x: 26, startPoint y: 23, endPoint x: 138, endPoint y: 33, distance: 112.4
click at [26, 22] on img at bounding box center [26, 24] width 22 height 26
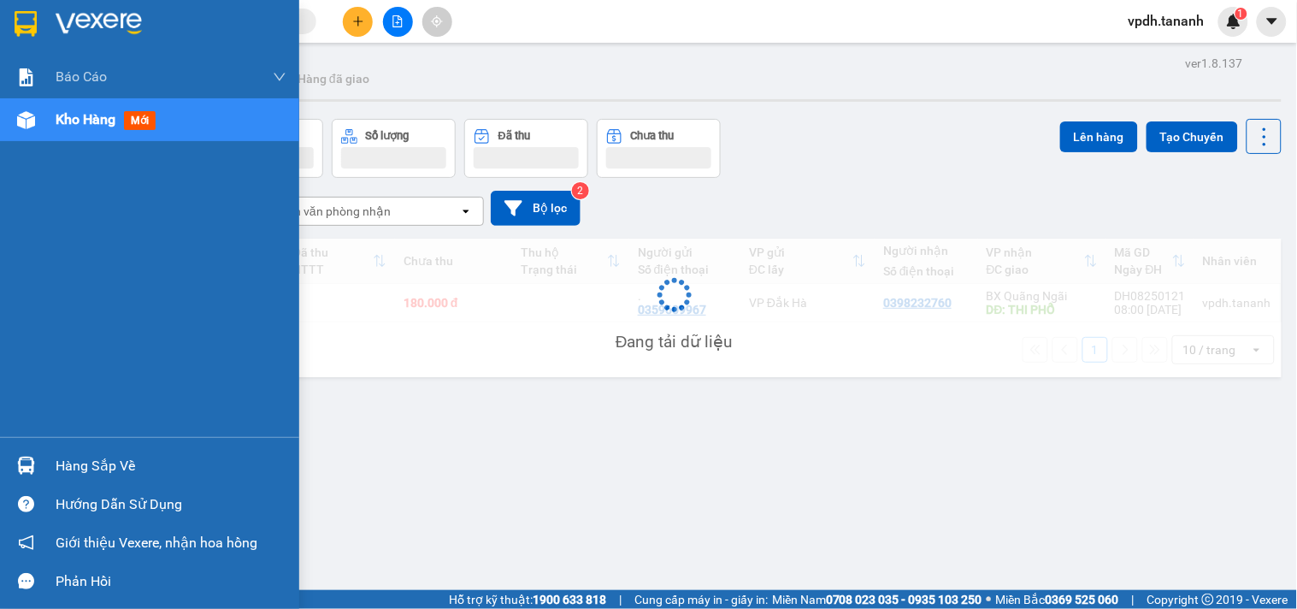
click at [138, 33] on img at bounding box center [99, 24] width 86 height 26
